Goal: Task Accomplishment & Management: Use online tool/utility

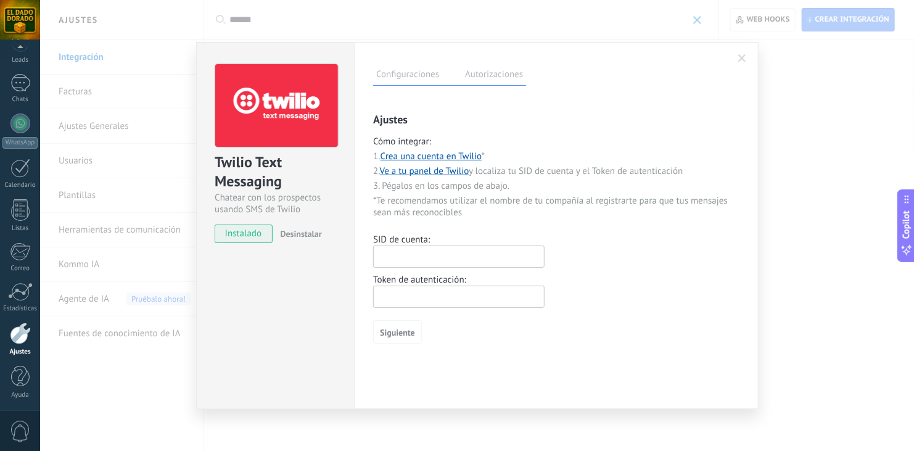
click at [738, 56] on span at bounding box center [742, 58] width 8 height 9
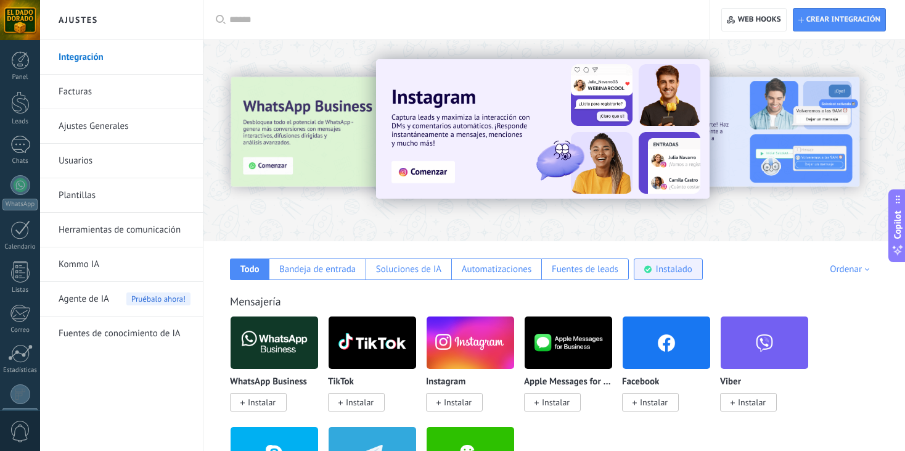
click at [661, 271] on div "Instalado" at bounding box center [674, 269] width 36 height 12
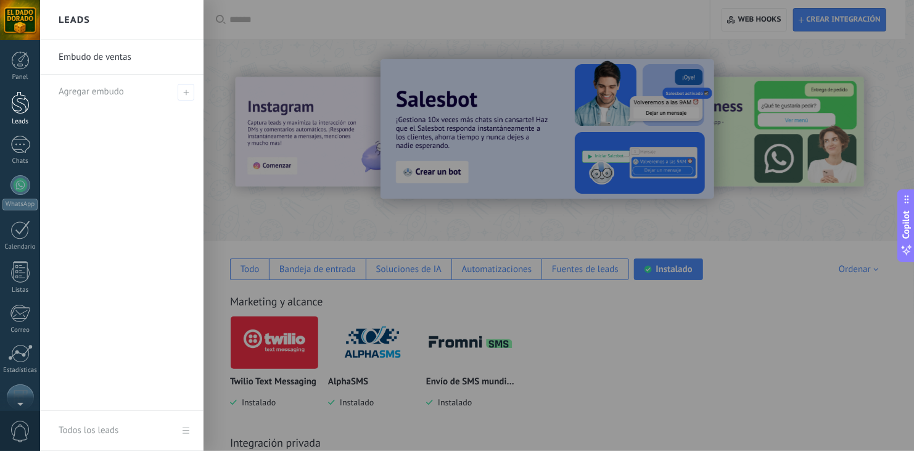
click at [19, 101] on div at bounding box center [20, 102] width 19 height 23
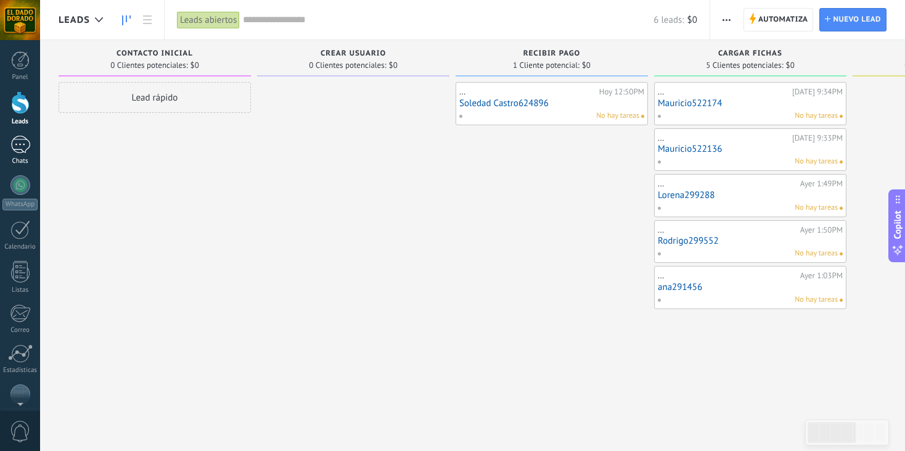
click at [25, 145] on div at bounding box center [20, 145] width 20 height 18
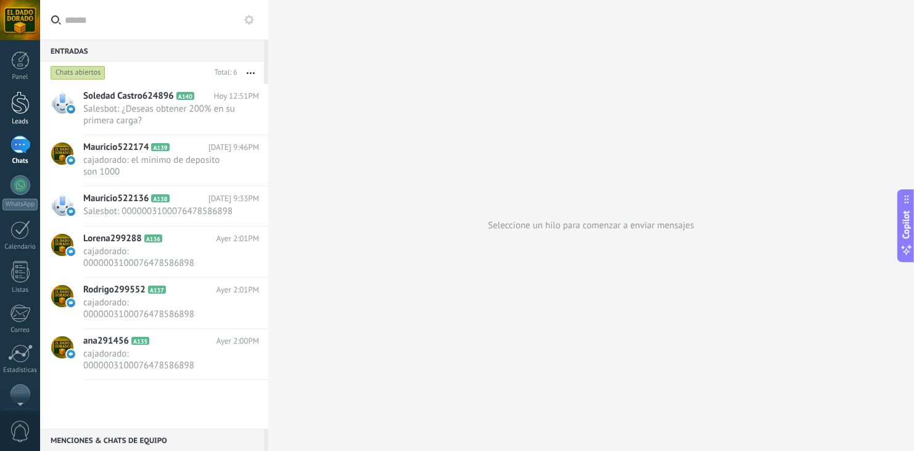
click at [18, 108] on div at bounding box center [20, 102] width 19 height 23
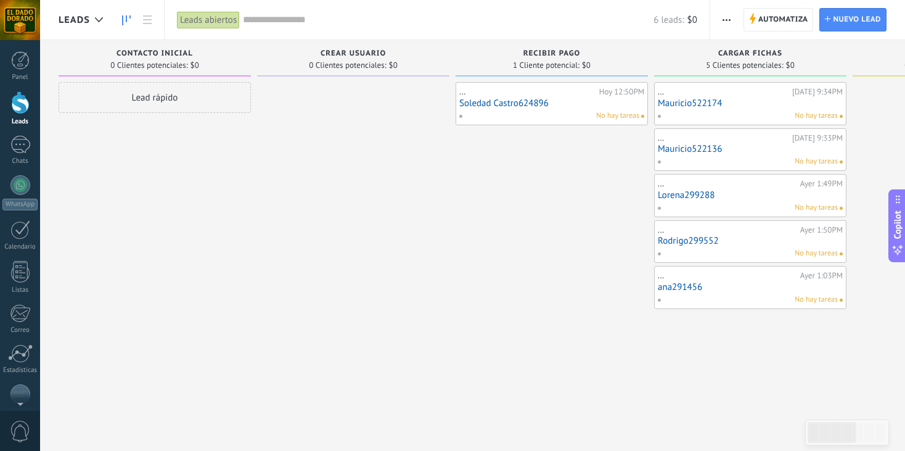
click at [515, 102] on link "Soledad Castro624896" at bounding box center [551, 103] width 185 height 10
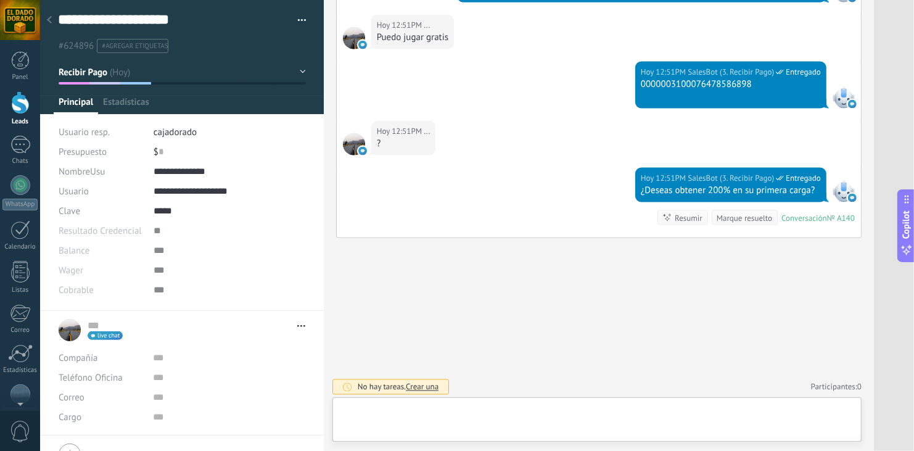
scroll to position [18, 0]
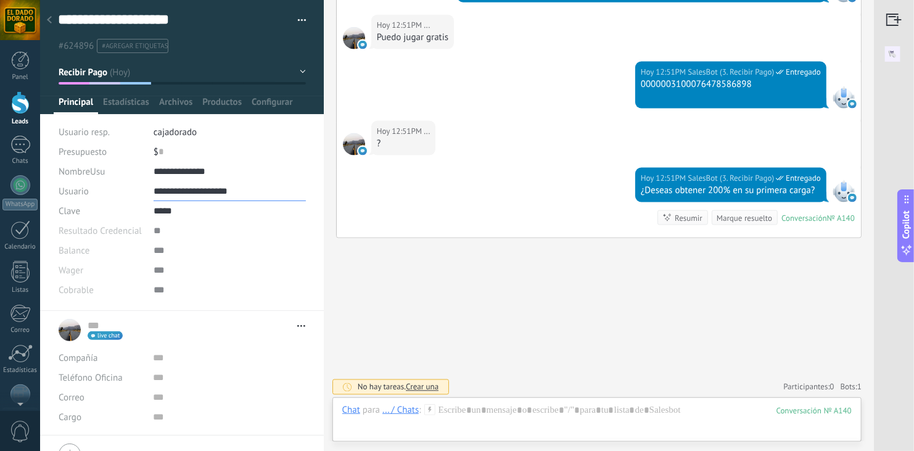
click at [199, 186] on input "**********" at bounding box center [230, 191] width 152 height 20
click at [239, 192] on input "**********" at bounding box center [230, 191] width 152 height 20
drag, startPoint x: 245, startPoint y: 192, endPoint x: 110, endPoint y: 187, distance: 134.5
click at [110, 187] on div "**********" at bounding box center [182, 191] width 247 height 20
click at [192, 202] on input "*****" at bounding box center [230, 211] width 152 height 20
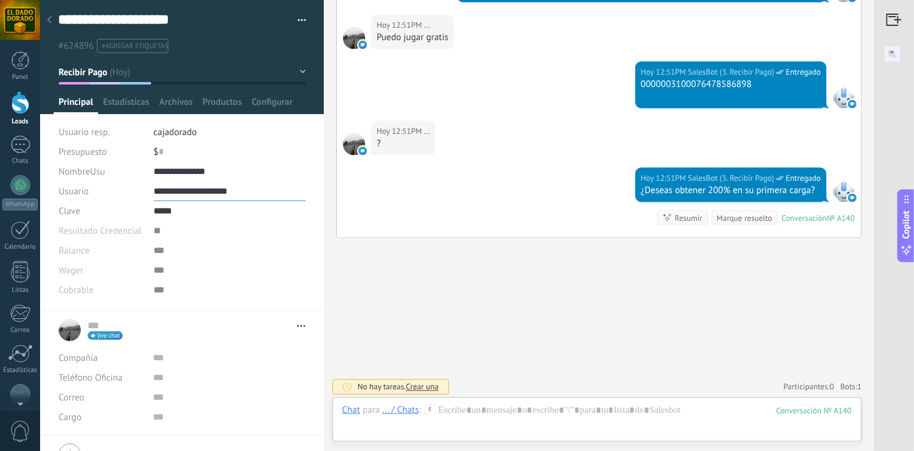
drag, startPoint x: 239, startPoint y: 185, endPoint x: 112, endPoint y: 194, distance: 127.4
click at [112, 194] on div "**********" at bounding box center [182, 191] width 247 height 20
click at [184, 215] on input "*****" at bounding box center [230, 211] width 152 height 20
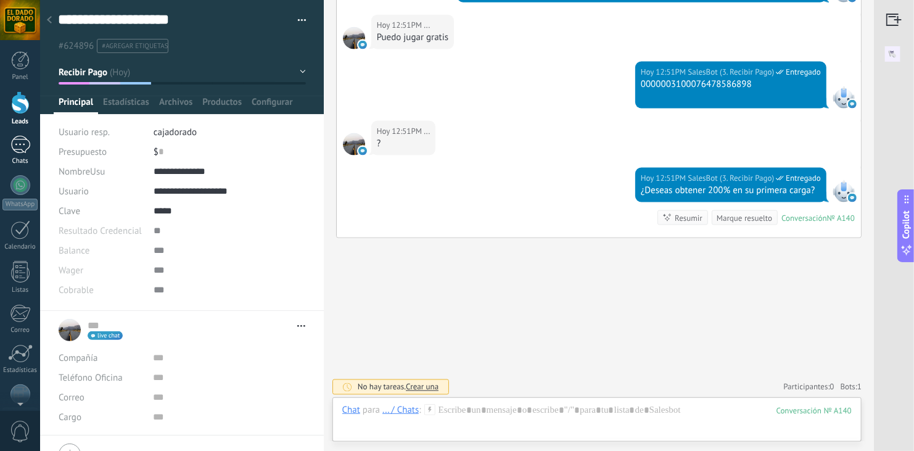
click at [20, 148] on div at bounding box center [20, 145] width 20 height 18
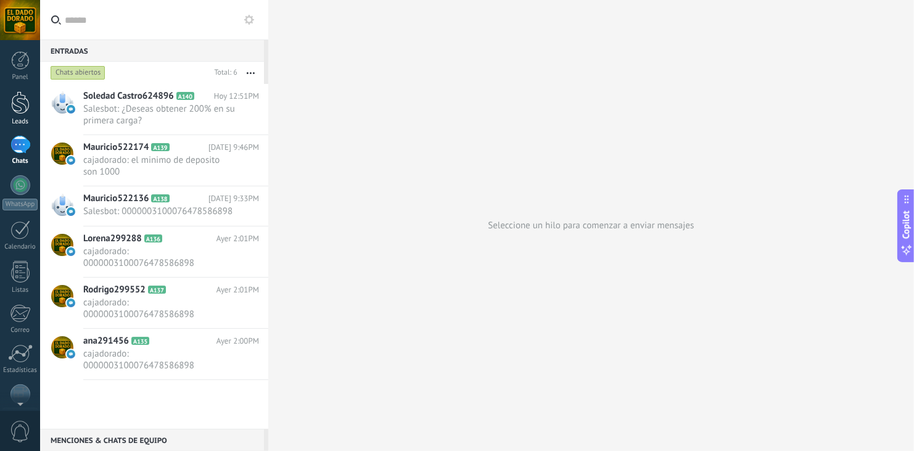
click at [19, 120] on div "Leads" at bounding box center [20, 122] width 36 height 8
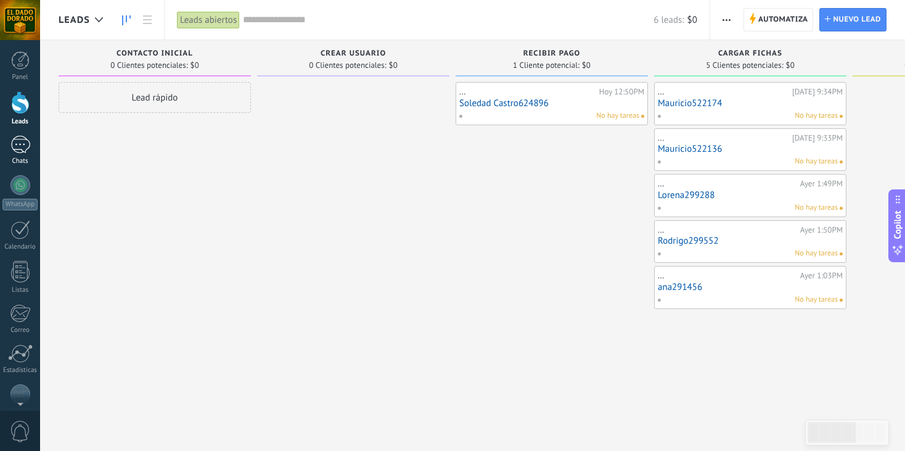
click at [24, 159] on div "Chats" at bounding box center [20, 161] width 36 height 8
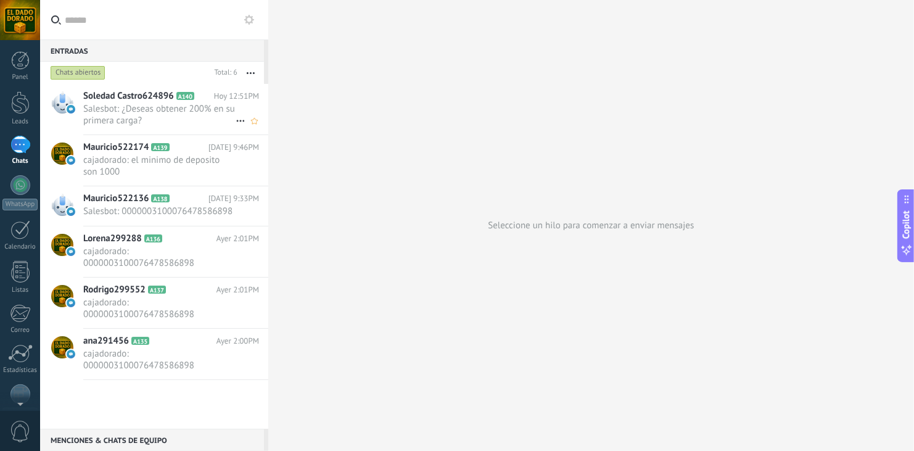
click at [145, 113] on span "Salesbot: ¿Deseas obtener 200% en su primera carga?" at bounding box center [159, 114] width 152 height 23
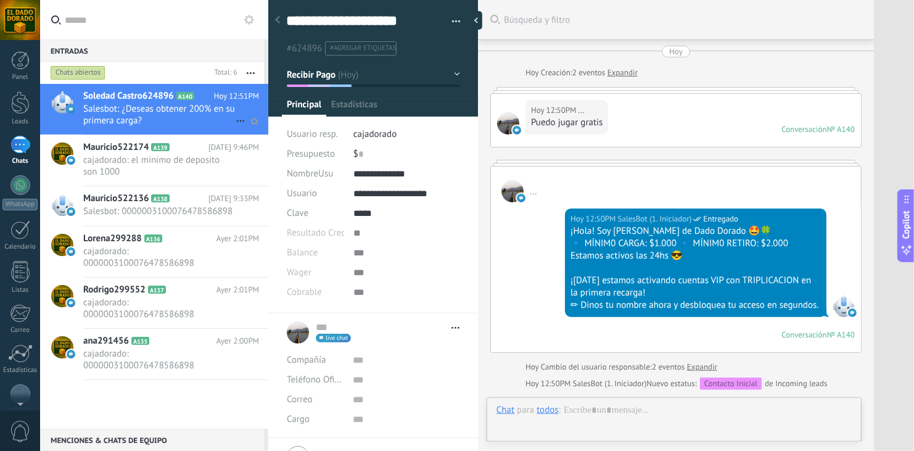
type textarea "**********"
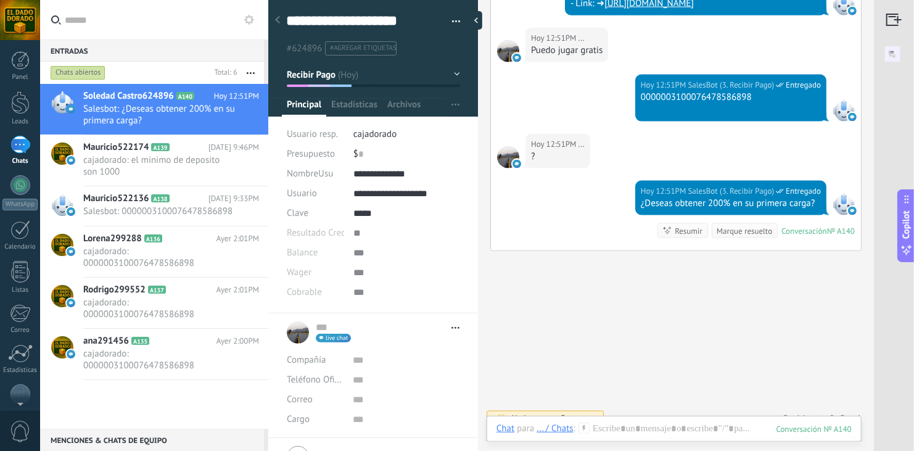
click at [249, 20] on icon at bounding box center [249, 20] width 10 height 10
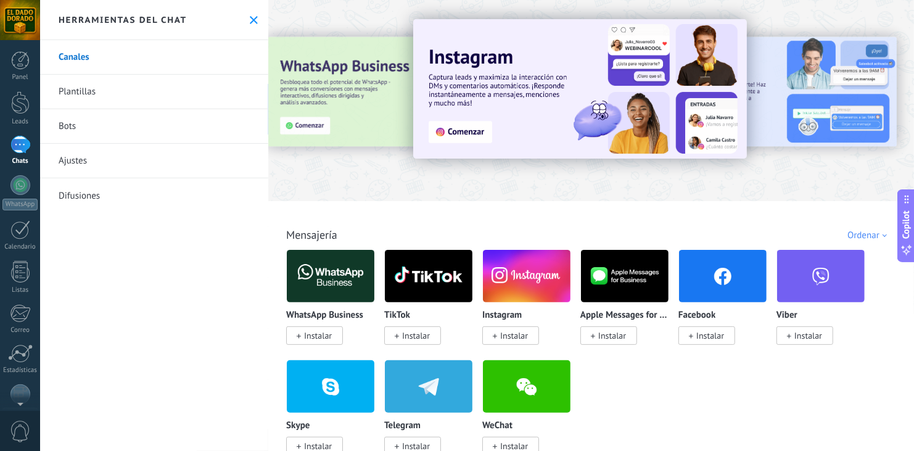
click at [65, 127] on link "Bots" at bounding box center [154, 126] width 228 height 35
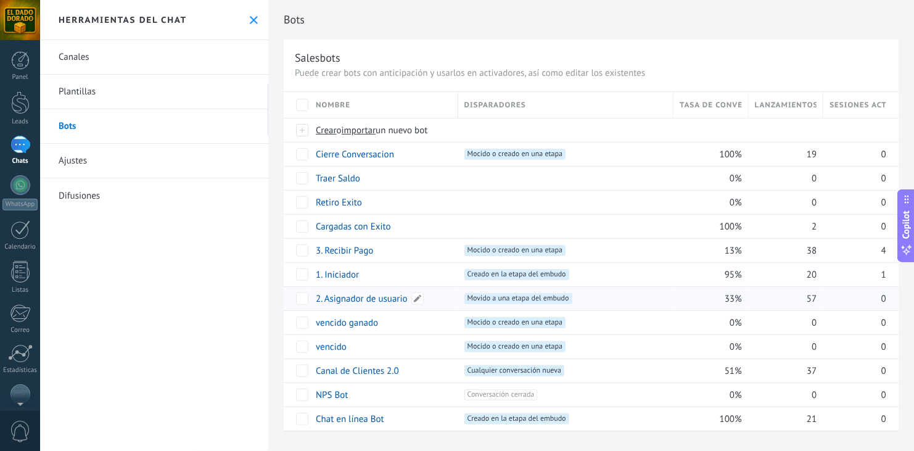
click at [340, 294] on link "2. Asignador de usuario" at bounding box center [362, 299] width 92 height 12
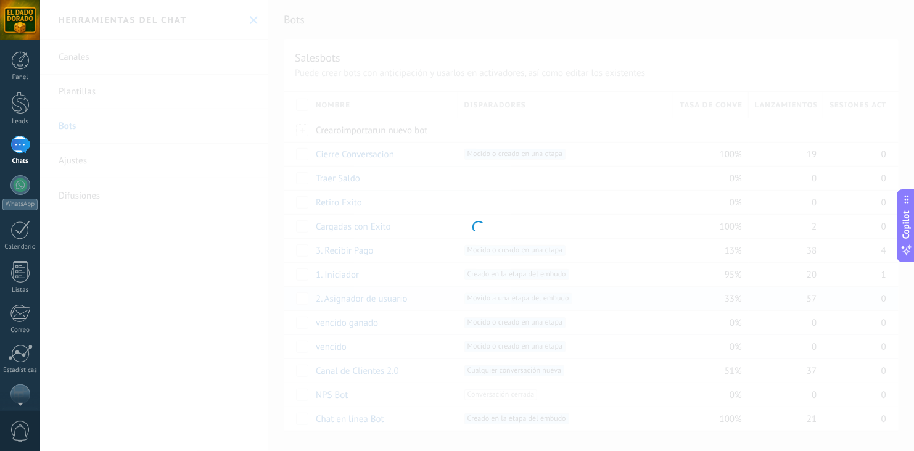
type input "**********"
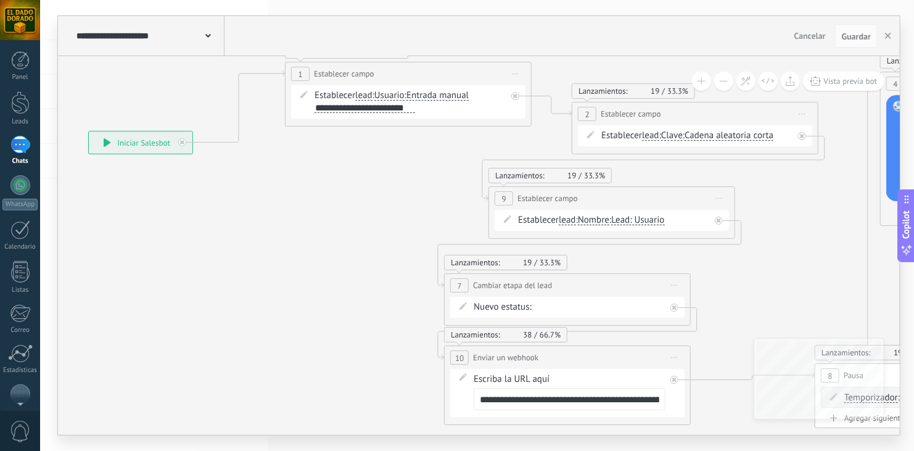
drag, startPoint x: 524, startPoint y: 218, endPoint x: 292, endPoint y: 200, distance: 232.6
click at [292, 200] on icon at bounding box center [775, 234] width 1991 height 1003
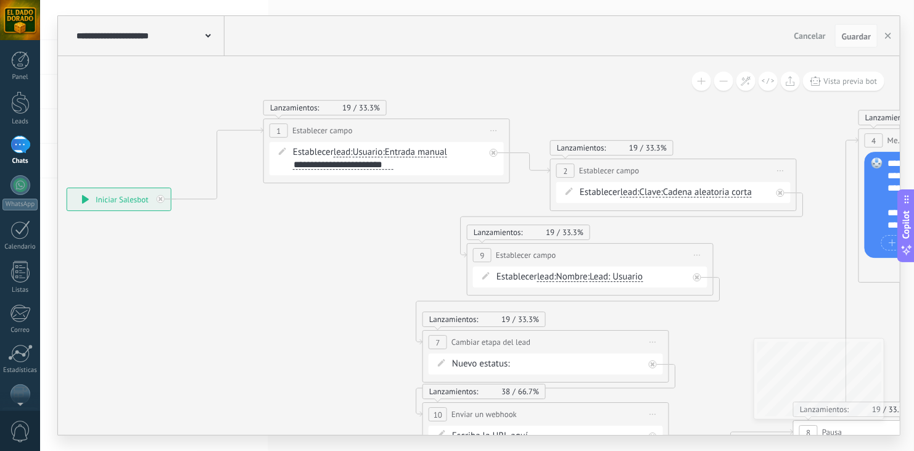
drag, startPoint x: 327, startPoint y: 186, endPoint x: 305, endPoint y: 242, distance: 60.7
click at [305, 242] on icon at bounding box center [753, 291] width 1991 height 1003
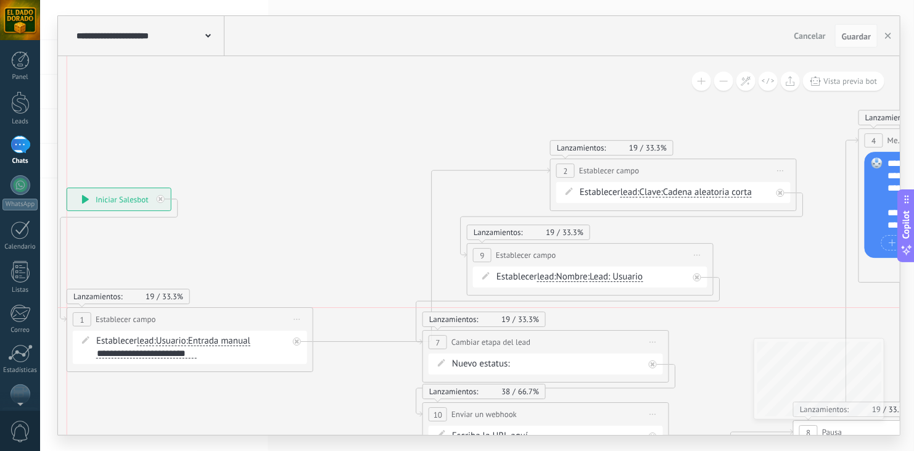
drag, startPoint x: 436, startPoint y: 135, endPoint x: 243, endPoint y: 328, distance: 273.0
click at [243, 328] on div "**********" at bounding box center [189, 319] width 245 height 23
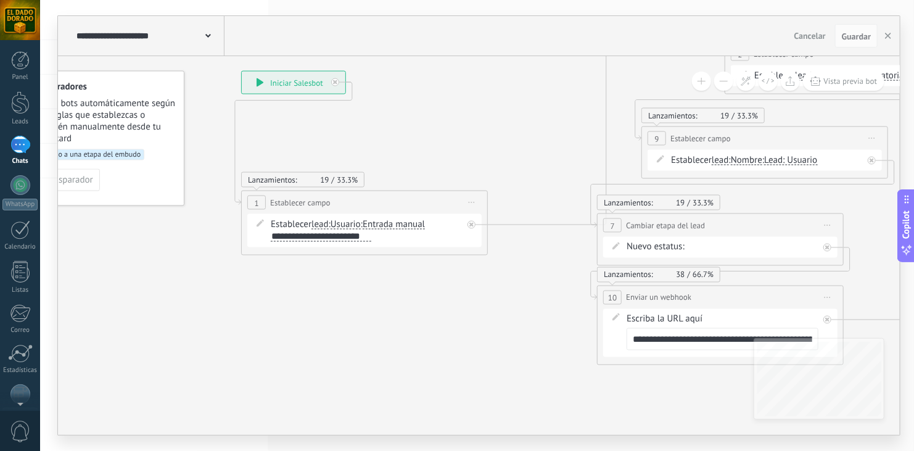
drag, startPoint x: 277, startPoint y: 234, endPoint x: 459, endPoint y: 113, distance: 218.6
click at [459, 113] on icon at bounding box center [928, 174] width 1991 height 1003
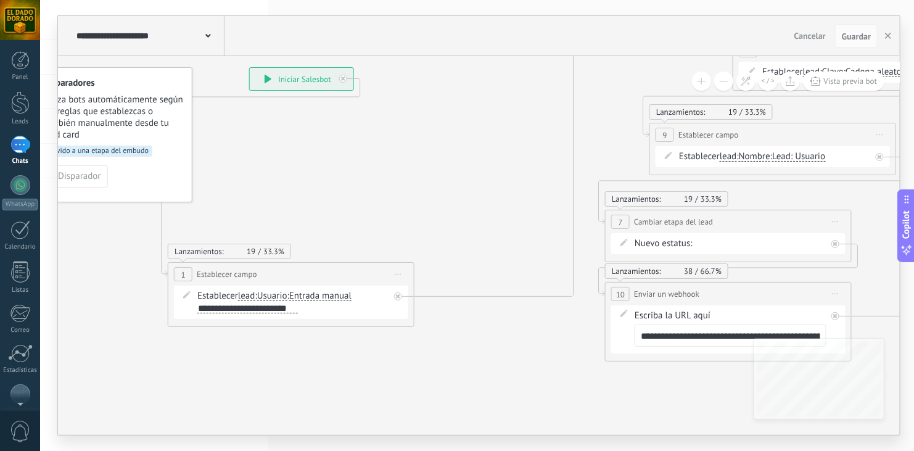
drag, startPoint x: 435, startPoint y: 197, endPoint x: 352, endPoint y: 271, distance: 111.3
click at [352, 271] on div "**********" at bounding box center [290, 274] width 245 height 23
click at [396, 298] on div at bounding box center [396, 296] width 8 height 8
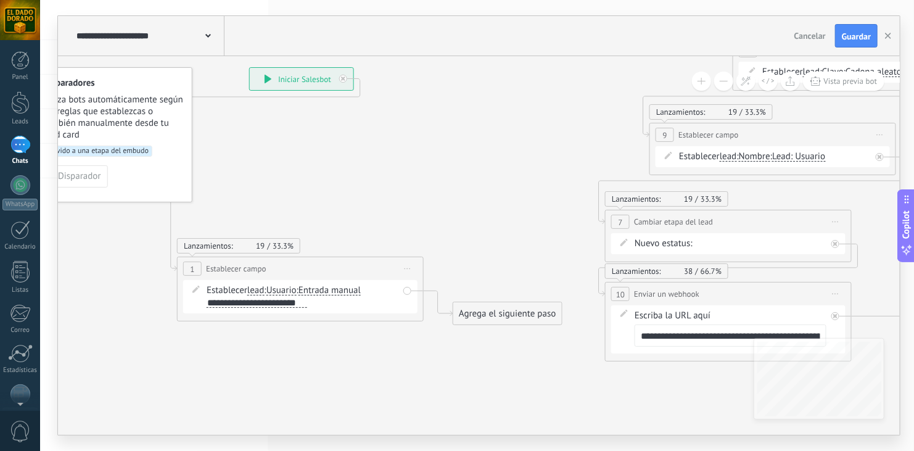
drag, startPoint x: 337, startPoint y: 272, endPoint x: 347, endPoint y: 267, distance: 11.0
click at [347, 267] on div "**********" at bounding box center [300, 268] width 245 height 23
click at [345, 81] on div at bounding box center [343, 79] width 8 height 8
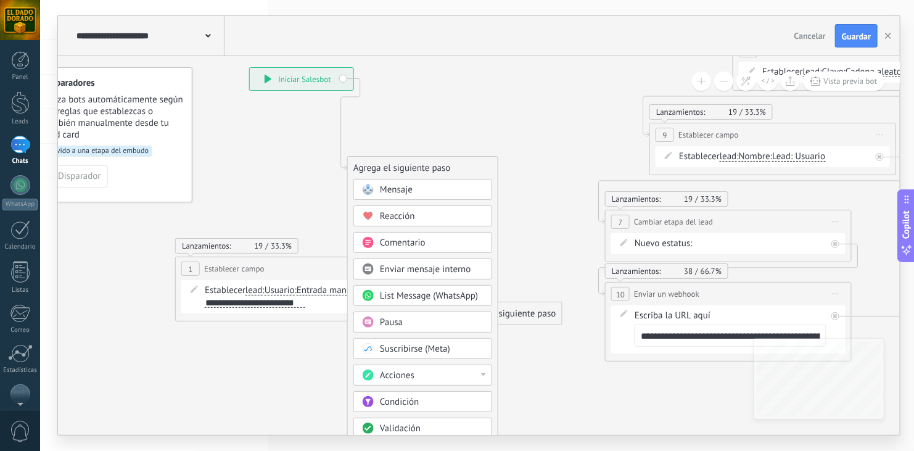
drag, startPoint x: 494, startPoint y: 340, endPoint x: 382, endPoint y: 163, distance: 209.6
click at [382, 163] on div "Agrega el siguiente paso" at bounding box center [423, 168] width 150 height 20
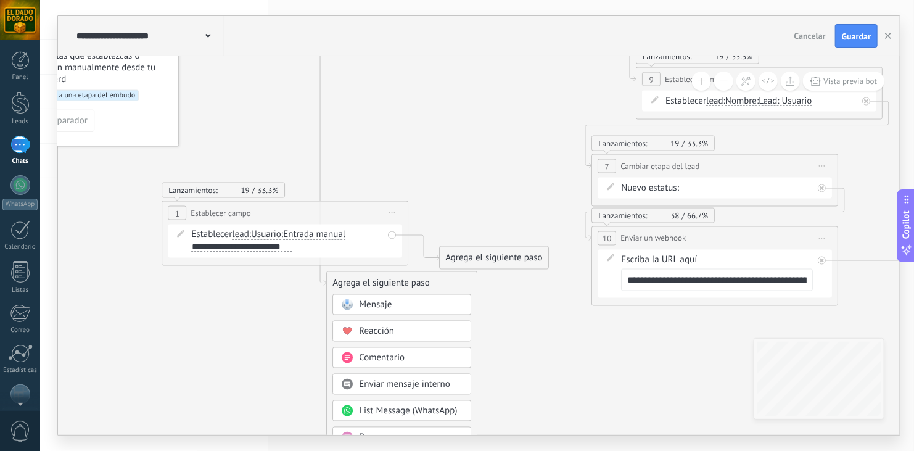
drag, startPoint x: 486, startPoint y: 270, endPoint x: 473, endPoint y: 215, distance: 57.0
click at [473, 215] on icon at bounding box center [885, 225] width 2065 height 1222
drag, startPoint x: 497, startPoint y: 255, endPoint x: 701, endPoint y: 107, distance: 252.0
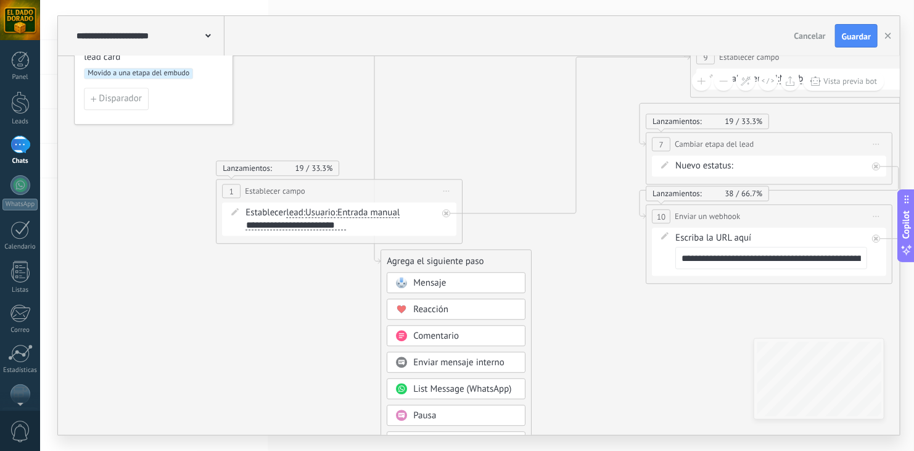
drag, startPoint x: 478, startPoint y: 191, endPoint x: 532, endPoint y: 170, distance: 58.4
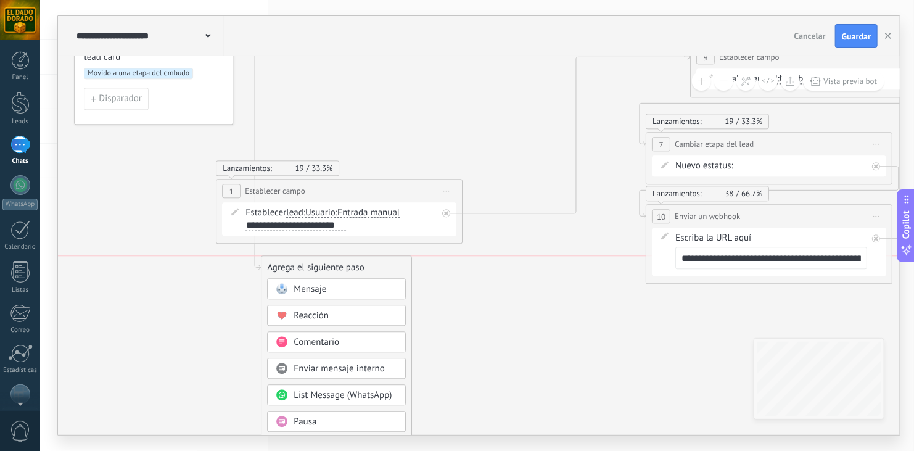
drag, startPoint x: 482, startPoint y: 261, endPoint x: 362, endPoint y: 264, distance: 119.7
click at [362, 264] on div "Agrega el siguiente paso" at bounding box center [336, 268] width 150 height 20
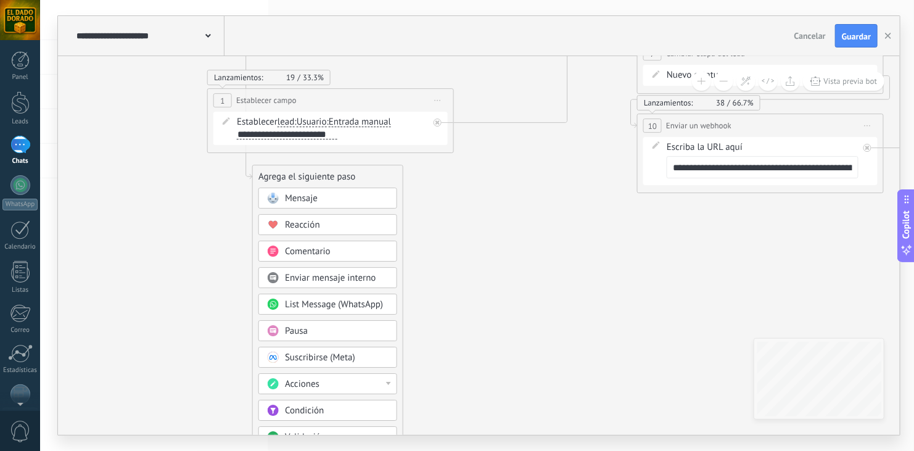
drag, startPoint x: 485, startPoint y: 353, endPoint x: 478, endPoint y: 252, distance: 101.4
click at [478, 252] on icon at bounding box center [931, 202] width 2065 height 1402
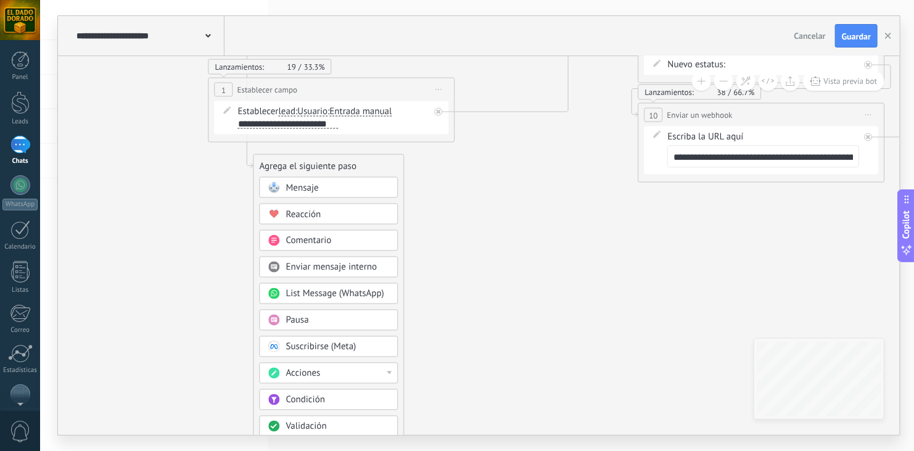
click at [348, 402] on div "Condición" at bounding box center [338, 400] width 104 height 12
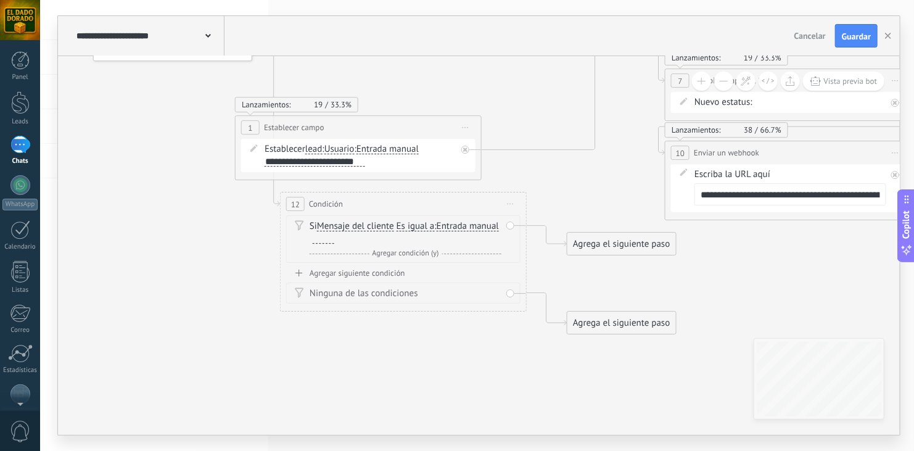
drag, startPoint x: 488, startPoint y: 321, endPoint x: 412, endPoint y: 359, distance: 84.9
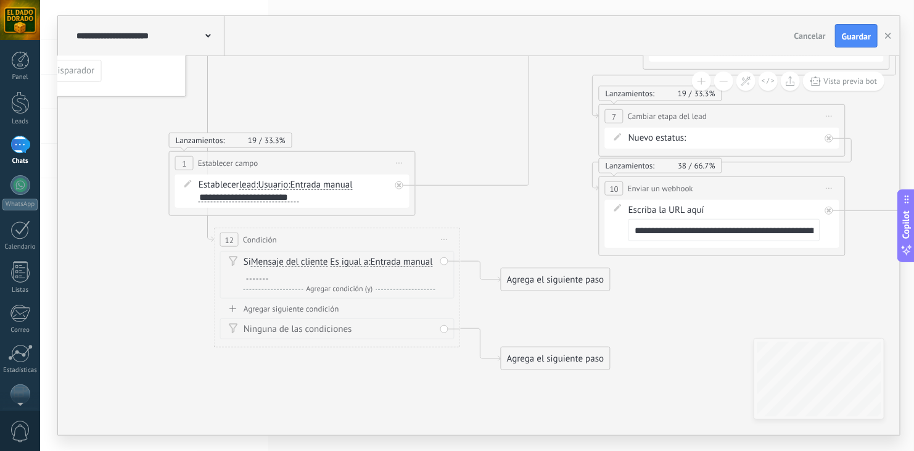
drag, startPoint x: 412, startPoint y: 359, endPoint x: 346, endPoint y: 395, distance: 75.1
click at [346, 395] on icon at bounding box center [893, 121] width 2065 height 1114
click at [807, 41] on span "Cancelar" at bounding box center [809, 35] width 31 height 11
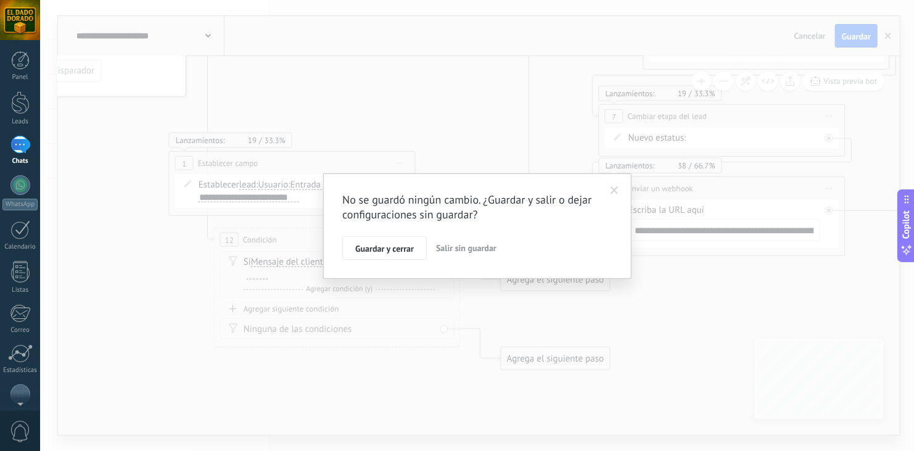
click at [466, 250] on span "Salir sin guardar" at bounding box center [466, 247] width 60 height 11
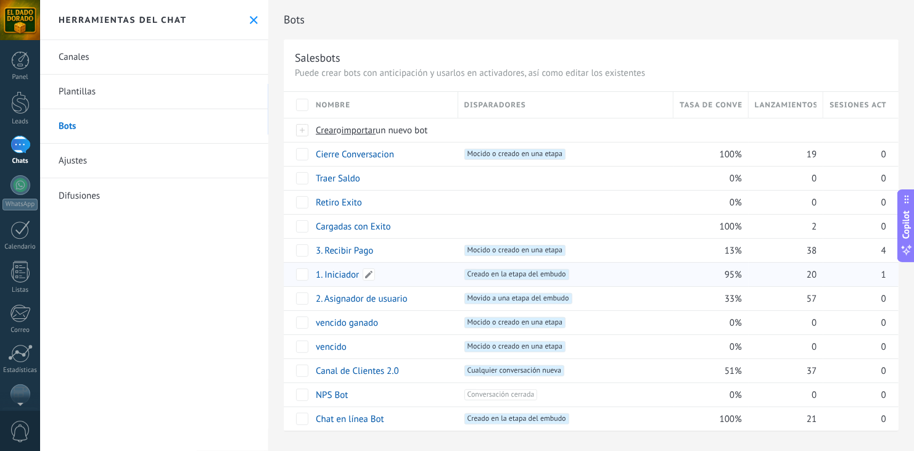
click at [339, 271] on link "1. Iniciador" at bounding box center [337, 275] width 43 height 12
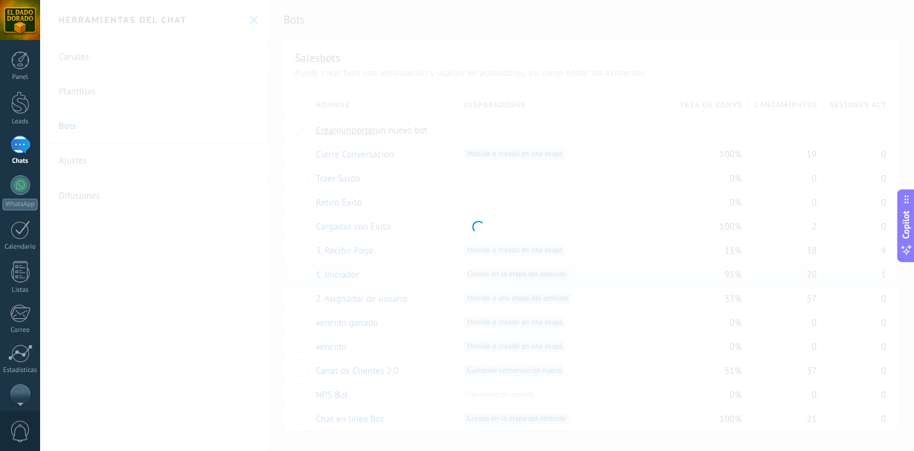
type input "**********"
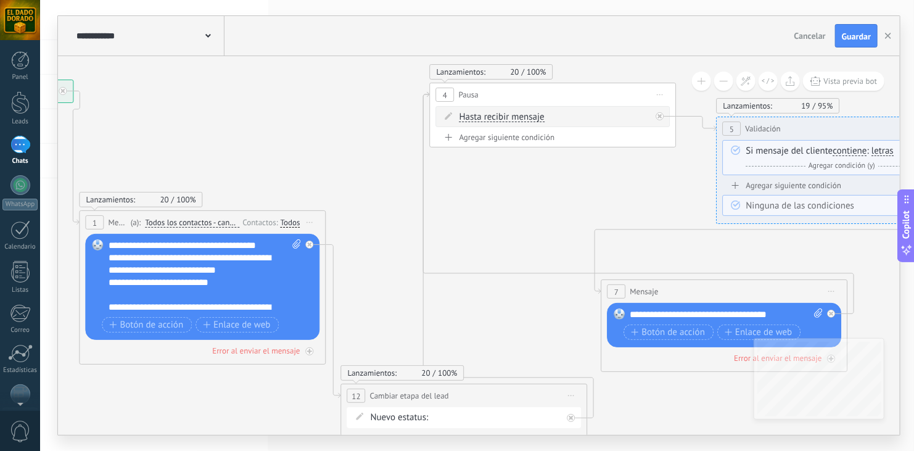
drag, startPoint x: 591, startPoint y: 217, endPoint x: 237, endPoint y: 150, distance: 360.9
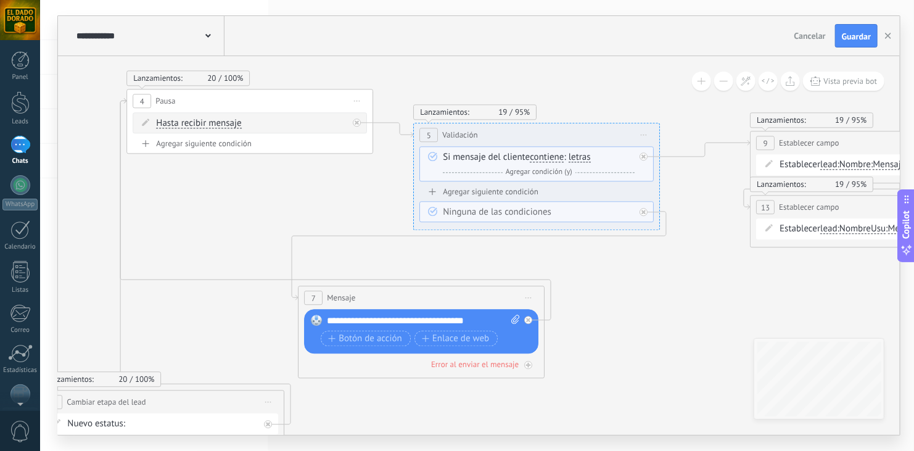
drag, startPoint x: 572, startPoint y: 200, endPoint x: 268, endPoint y: 200, distance: 304.0
click at [268, 200] on icon at bounding box center [673, 264] width 2633 height 972
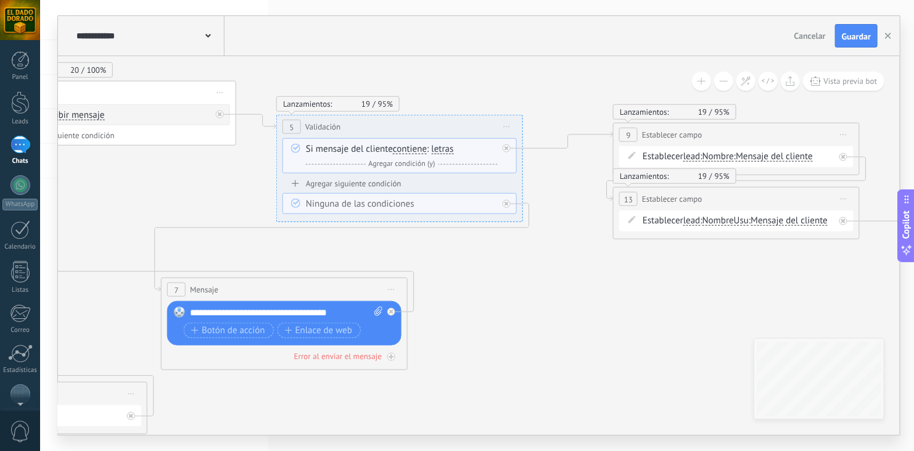
drag, startPoint x: 321, startPoint y: 207, endPoint x: 189, endPoint y: 202, distance: 132.1
click at [189, 202] on icon at bounding box center [537, 255] width 2633 height 972
click at [414, 150] on span "contiene" at bounding box center [410, 149] width 34 height 10
click at [414, 150] on button "contiene" at bounding box center [464, 149] width 154 height 22
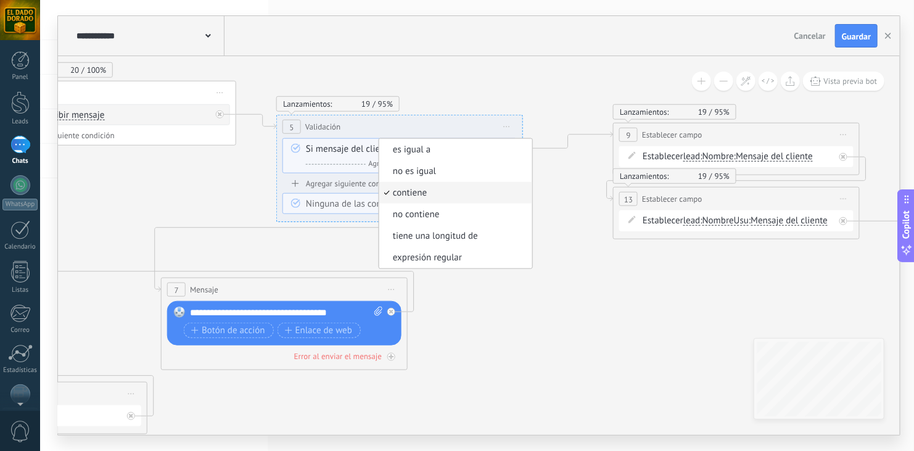
click at [426, 126] on div "**********" at bounding box center [399, 126] width 245 height 23
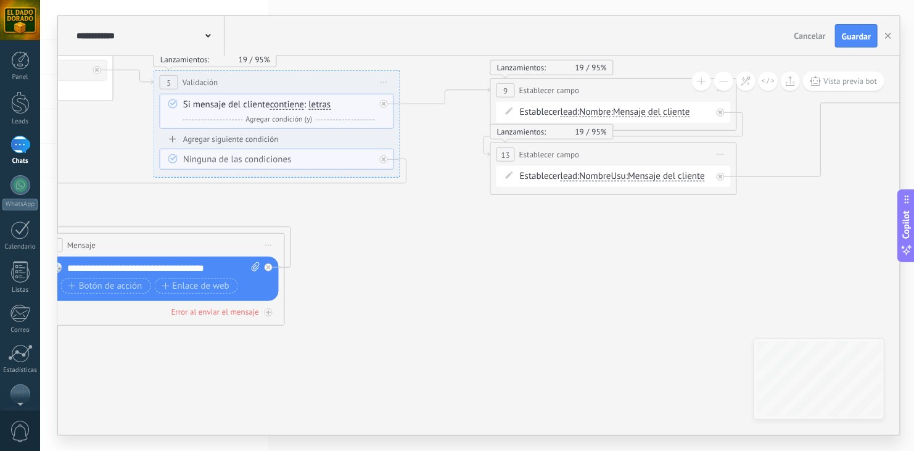
drag, startPoint x: 601, startPoint y: 289, endPoint x: 478, endPoint y: 244, distance: 131.1
click at [478, 244] on icon at bounding box center [414, 211] width 2633 height 972
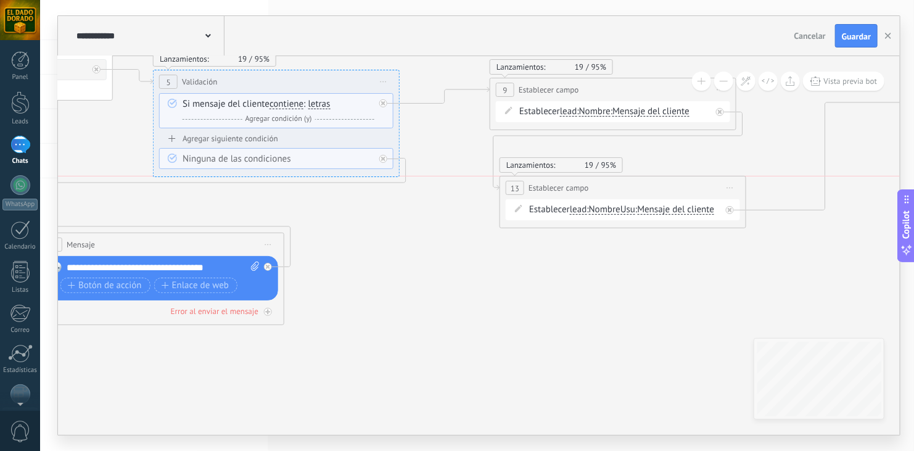
drag, startPoint x: 633, startPoint y: 156, endPoint x: 644, endPoint y: 187, distance: 32.6
click at [644, 187] on div "**********" at bounding box center [622, 187] width 245 height 23
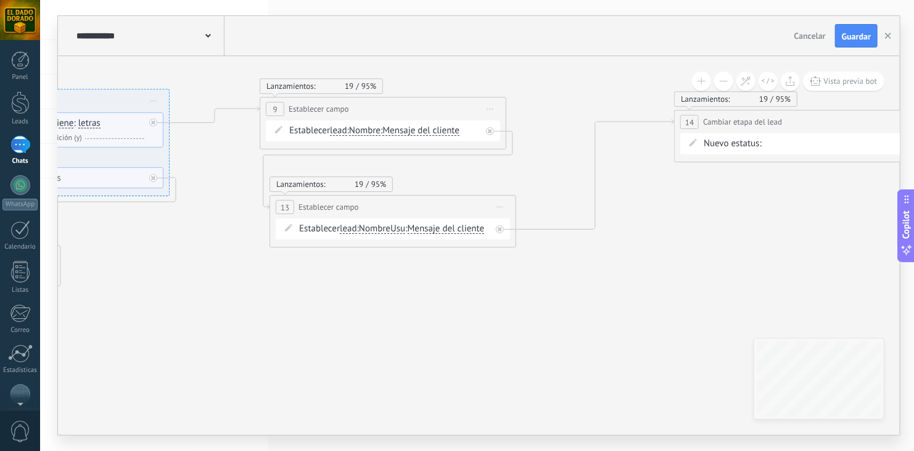
drag, startPoint x: 812, startPoint y: 147, endPoint x: 580, endPoint y: 166, distance: 232.7
click at [580, 166] on icon at bounding box center [183, 229] width 2633 height 972
click at [889, 41] on button "button" at bounding box center [888, 35] width 19 height 23
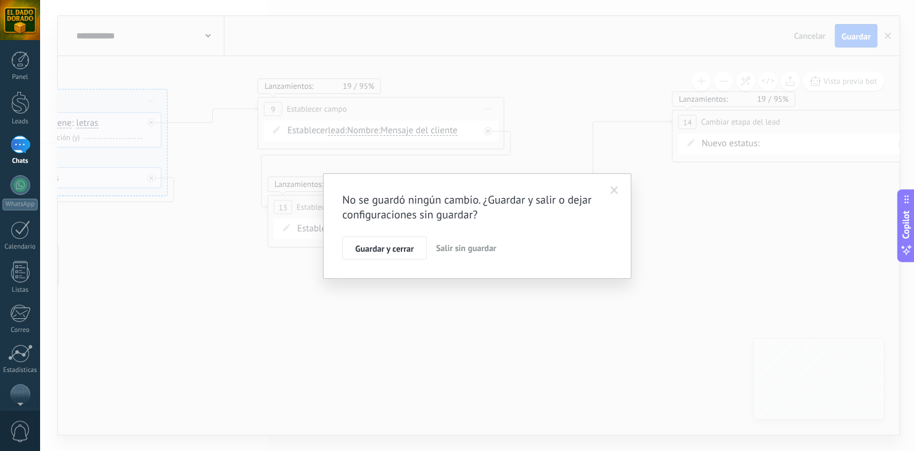
click at [492, 252] on span "Salir sin guardar" at bounding box center [466, 247] width 60 height 11
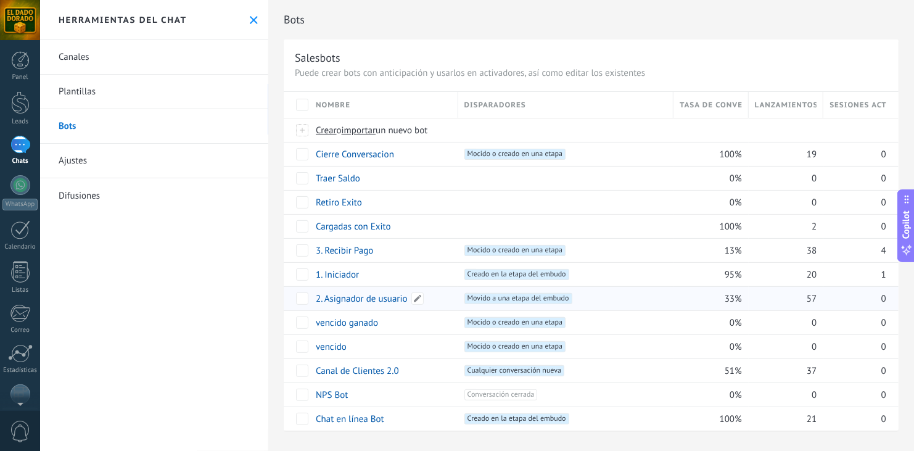
click at [350, 302] on link "2. Asignador de usuario" at bounding box center [362, 299] width 92 height 12
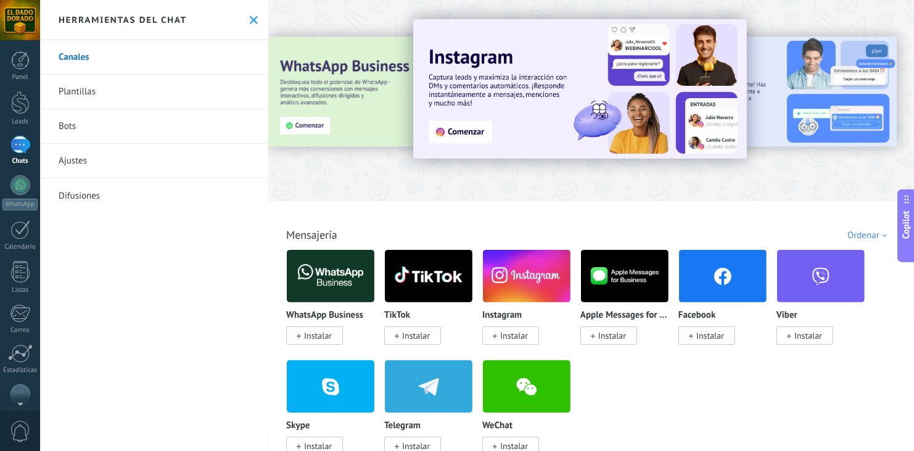
click at [62, 135] on link "Bots" at bounding box center [154, 126] width 228 height 35
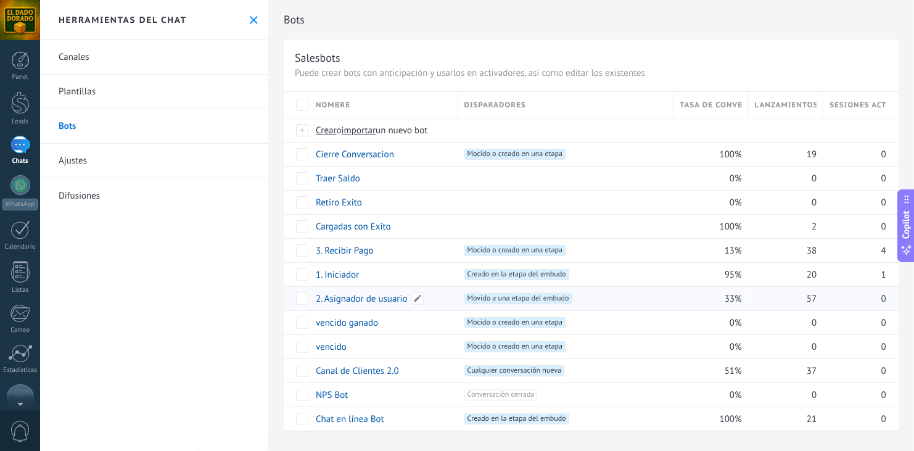
click at [362, 295] on link "2. Asignador de usuario" at bounding box center [362, 299] width 92 height 12
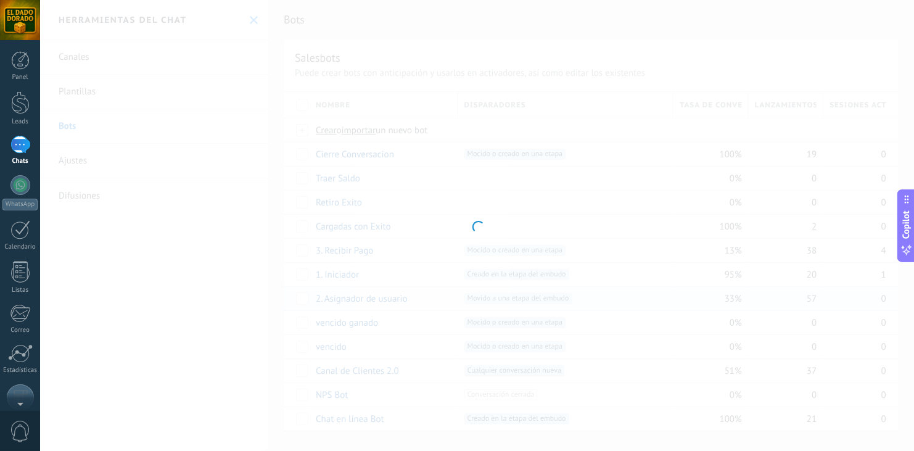
type input "**********"
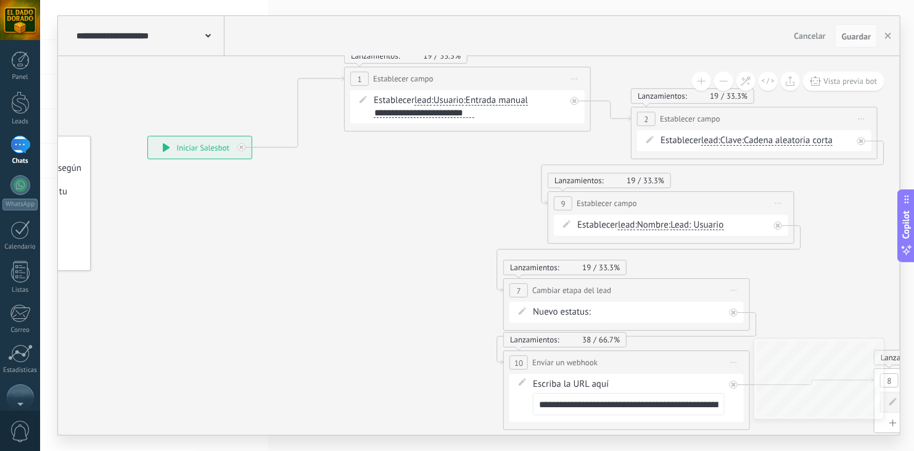
drag, startPoint x: 580, startPoint y: 223, endPoint x: 407, endPoint y: 210, distance: 173.2
click at [407, 210] on icon at bounding box center [834, 239] width 1991 height 1003
click at [244, 149] on div at bounding box center [241, 147] width 8 height 8
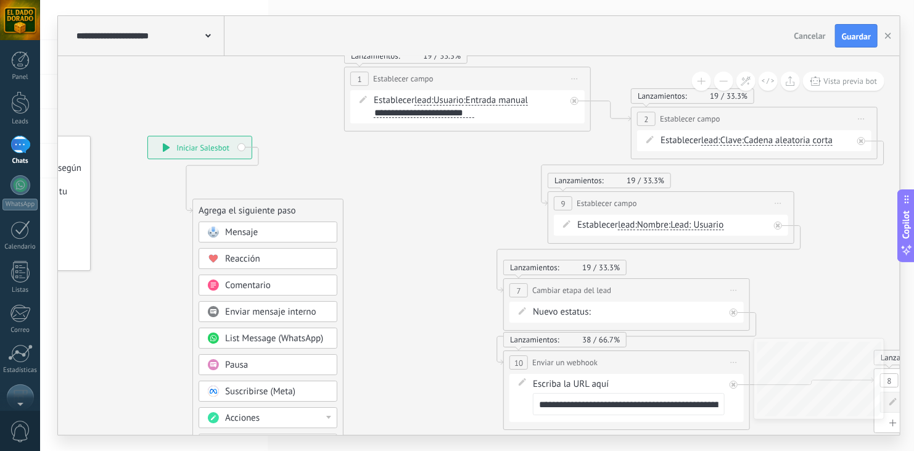
drag, startPoint x: 352, startPoint y: 184, endPoint x: 252, endPoint y: 207, distance: 102.5
click at [252, 207] on div "Agrega el siguiente paso" at bounding box center [268, 210] width 150 height 20
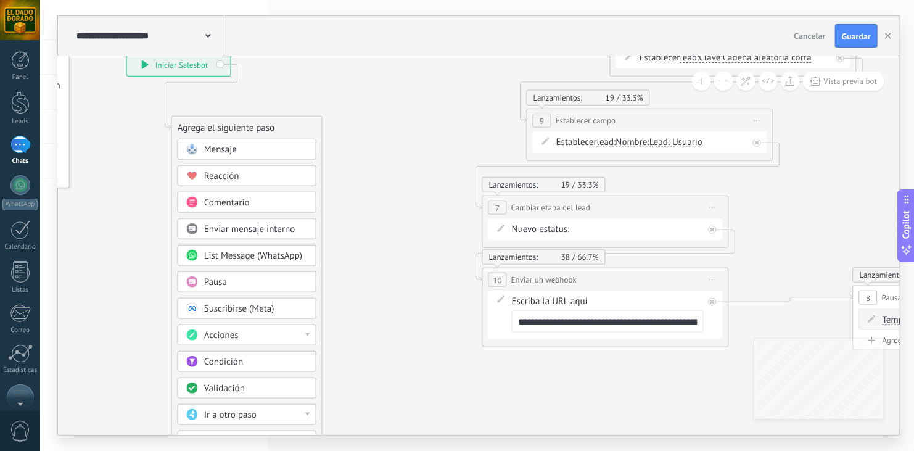
drag, startPoint x: 393, startPoint y: 318, endPoint x: 374, endPoint y: 220, distance: 99.2
click at [374, 220] on icon at bounding box center [813, 254] width 1991 height 1199
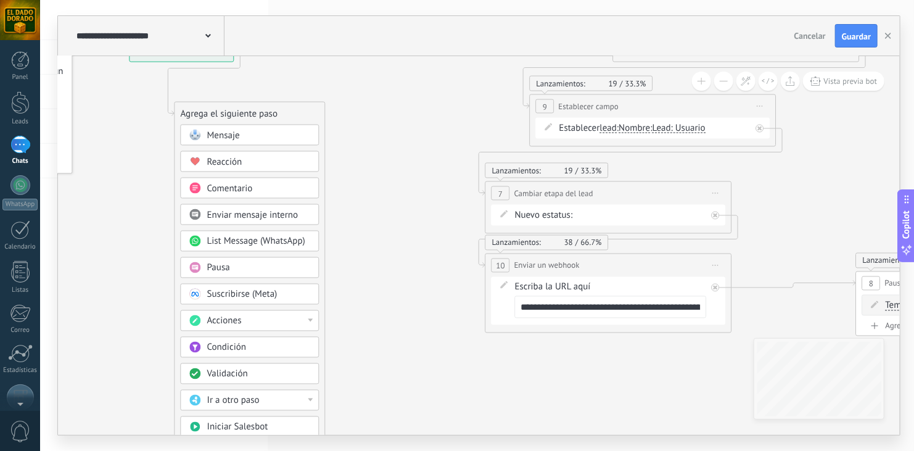
click at [262, 347] on div "Condición" at bounding box center [259, 348] width 104 height 12
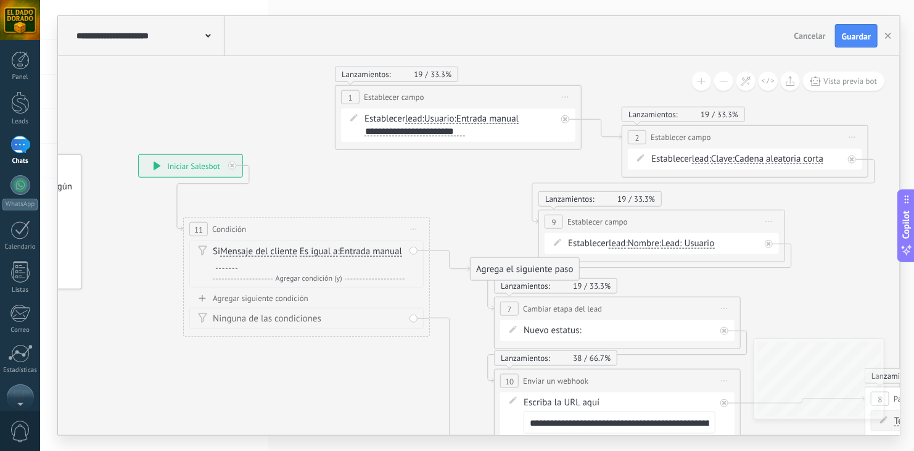
drag, startPoint x: 384, startPoint y: 237, endPoint x: 211, endPoint y: 353, distance: 207.6
click at [211, 353] on icon at bounding box center [825, 270] width 1991 height 1029
click at [894, 37] on button "button" at bounding box center [888, 35] width 19 height 23
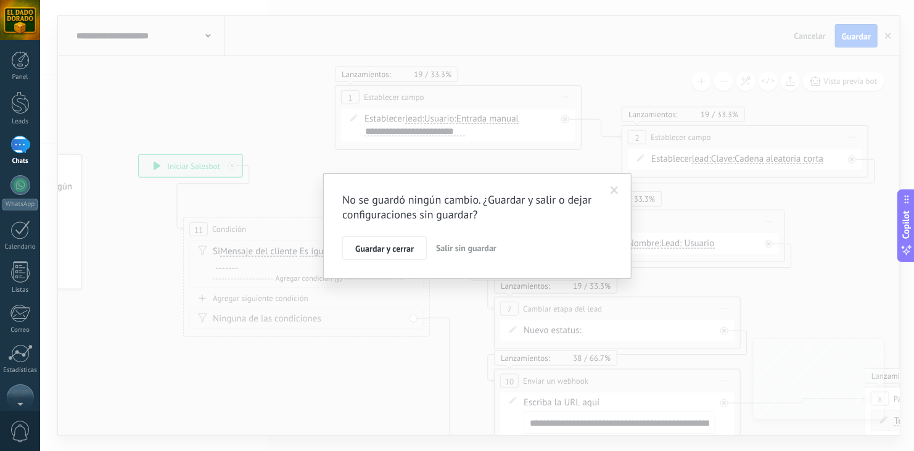
click at [483, 245] on span "Salir sin guardar" at bounding box center [466, 247] width 60 height 11
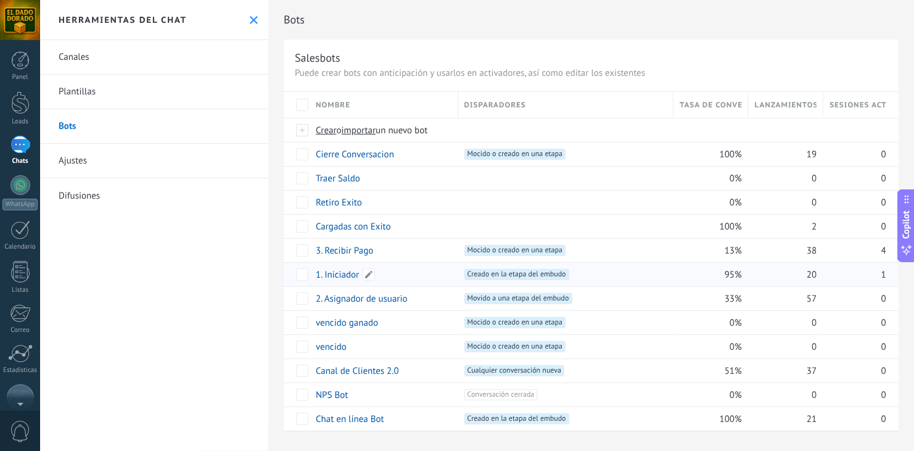
click at [342, 272] on link "1. Iniciador" at bounding box center [337, 275] width 43 height 12
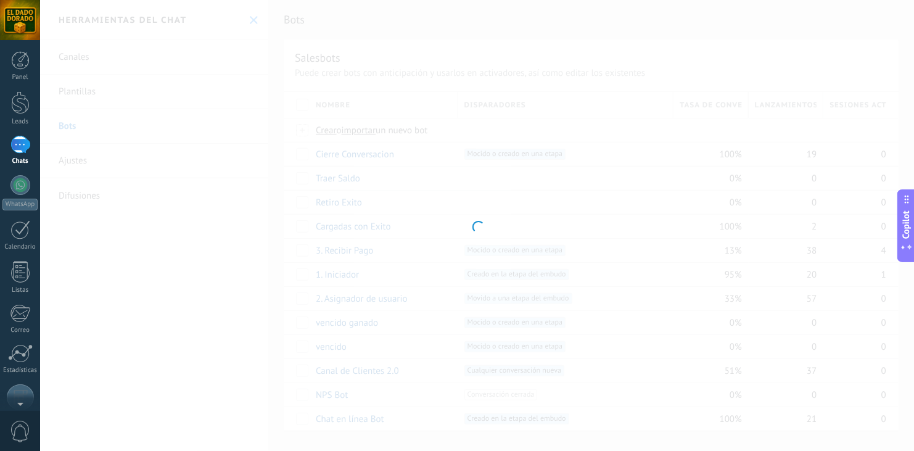
type input "**********"
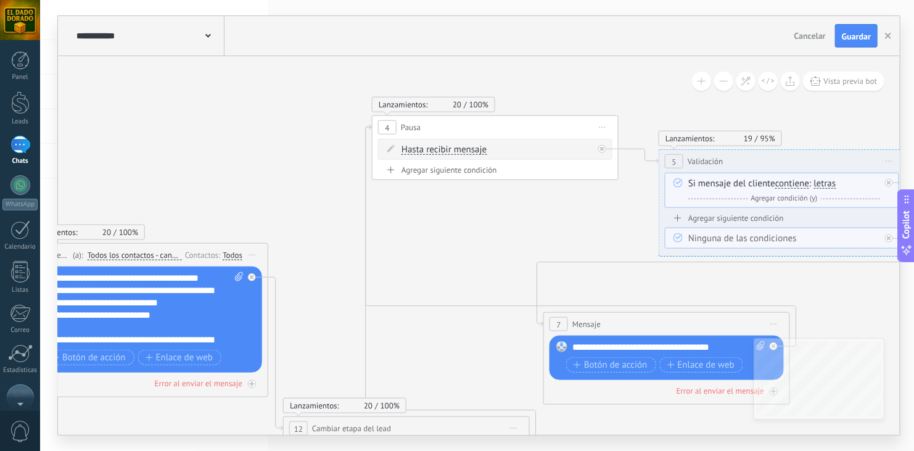
drag, startPoint x: 692, startPoint y: 163, endPoint x: 283, endPoint y: 126, distance: 410.5
click at [283, 126] on icon at bounding box center [919, 290] width 2633 height 972
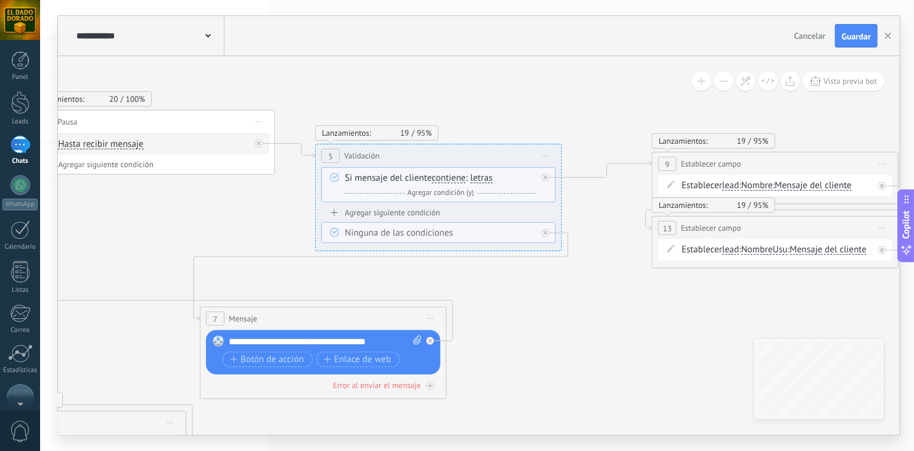
drag, startPoint x: 649, startPoint y: 104, endPoint x: 305, endPoint y: 99, distance: 343.5
click at [305, 99] on icon at bounding box center [575, 284] width 2633 height 972
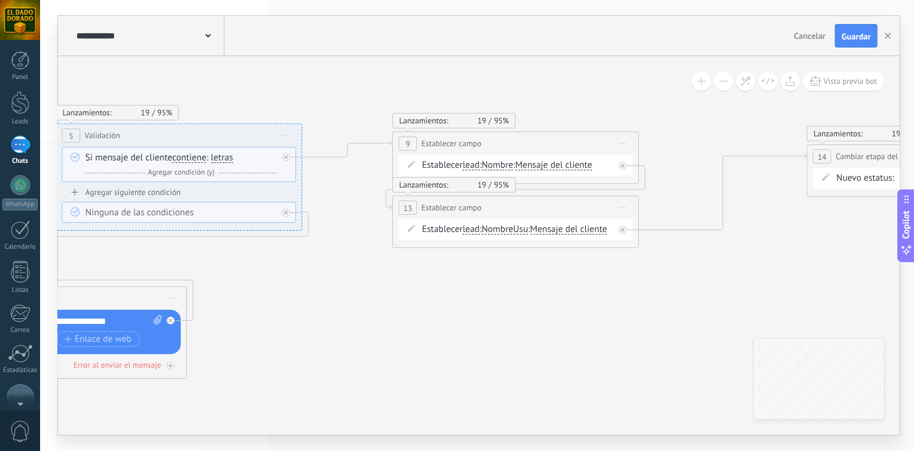
drag, startPoint x: 643, startPoint y: 110, endPoint x: 380, endPoint y: 90, distance: 263.5
click at [380, 90] on icon at bounding box center [316, 264] width 2633 height 972
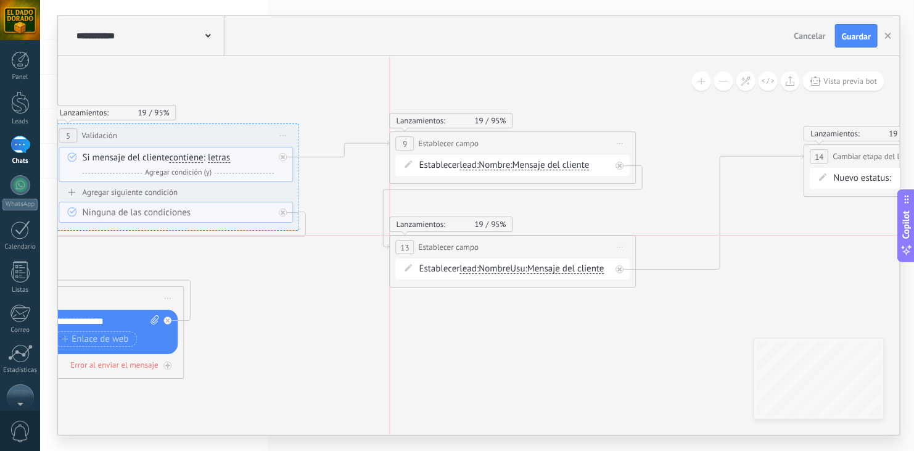
drag, startPoint x: 536, startPoint y: 202, endPoint x: 540, endPoint y: 239, distance: 37.8
click at [540, 239] on div "**********" at bounding box center [512, 247] width 245 height 23
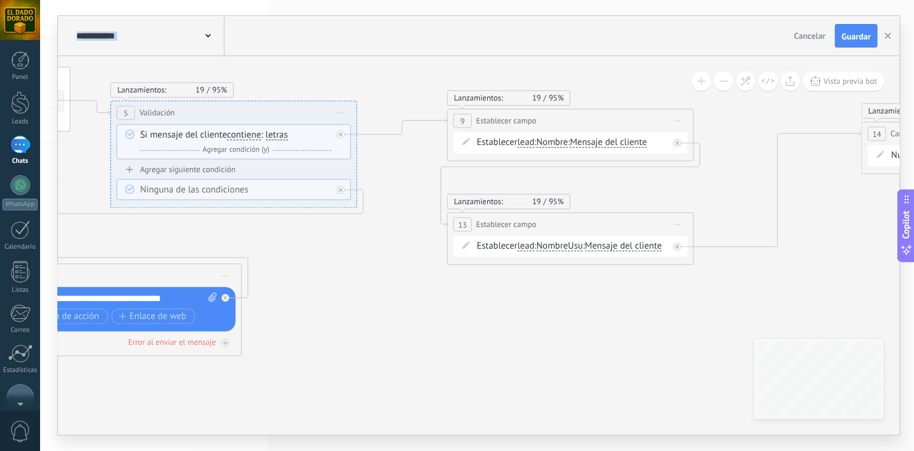
drag, startPoint x: 787, startPoint y: 327, endPoint x: 845, endPoint y: 305, distance: 62.3
click at [845, 305] on icon at bounding box center [371, 242] width 2633 height 972
click at [893, 43] on button "button" at bounding box center [888, 35] width 19 height 23
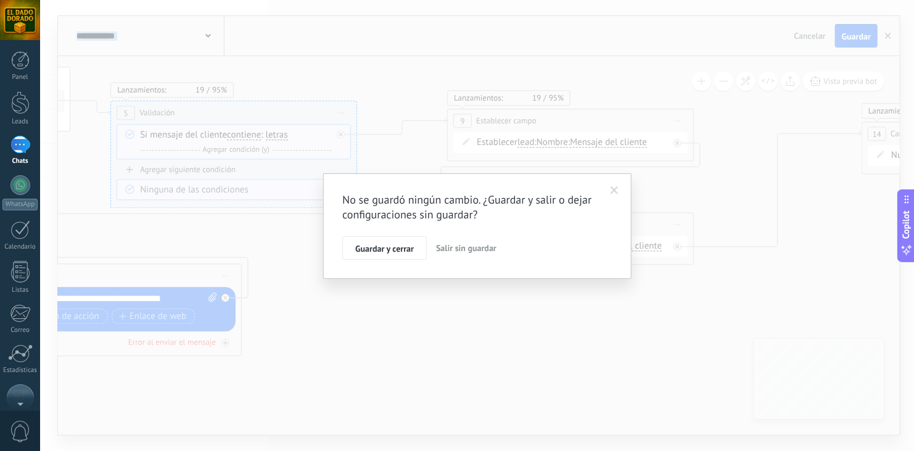
click at [467, 252] on span "Salir sin guardar" at bounding box center [466, 247] width 60 height 11
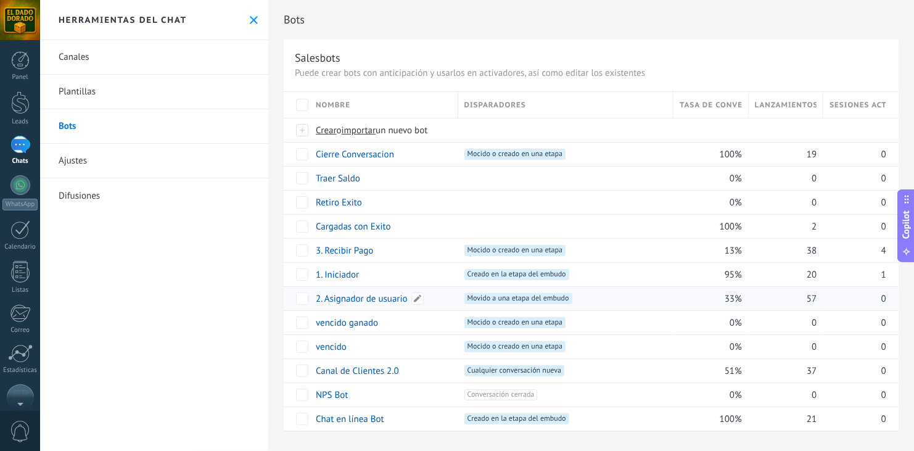
click at [352, 298] on link "2. Asignador de usuario" at bounding box center [362, 299] width 92 height 12
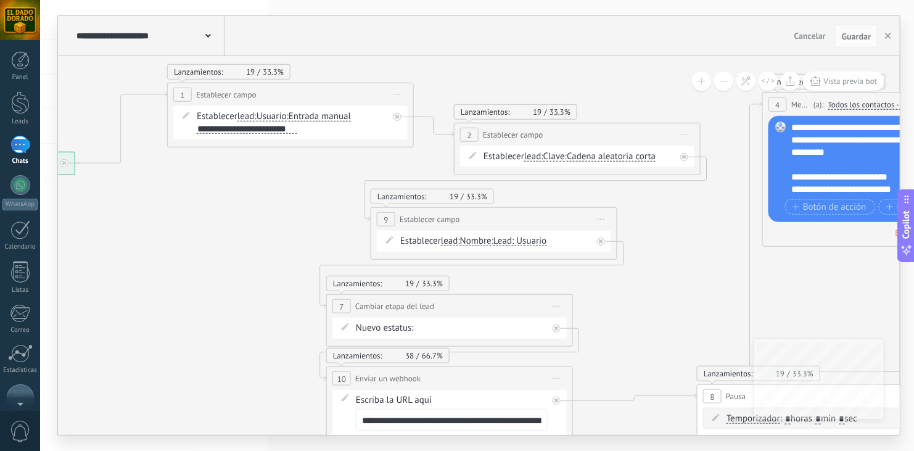
drag, startPoint x: 517, startPoint y: 232, endPoint x: 162, endPoint y: 240, distance: 355.3
click at [162, 240] on icon at bounding box center [657, 255] width 1991 height 1003
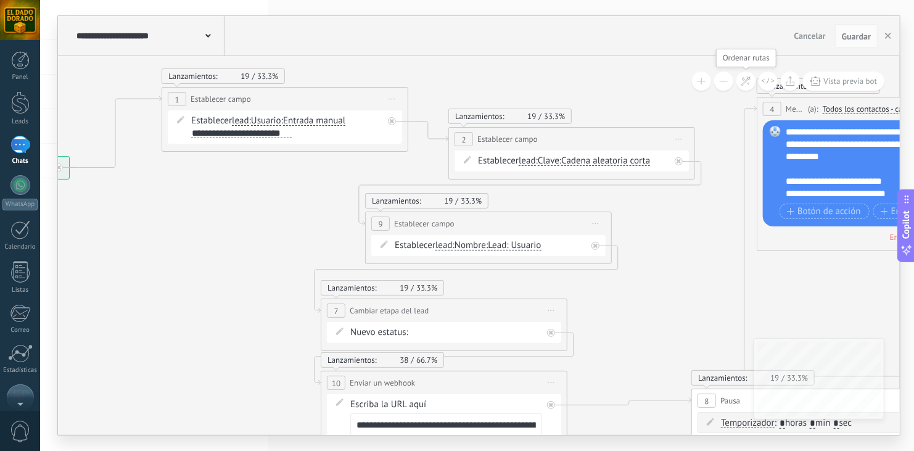
click at [752, 80] on button at bounding box center [745, 81] width 19 height 19
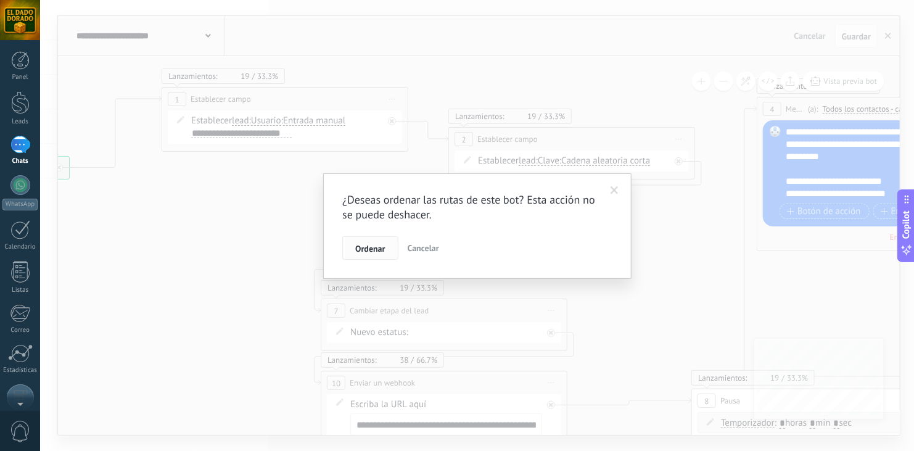
click at [381, 245] on span "Ordenar" at bounding box center [370, 248] width 30 height 9
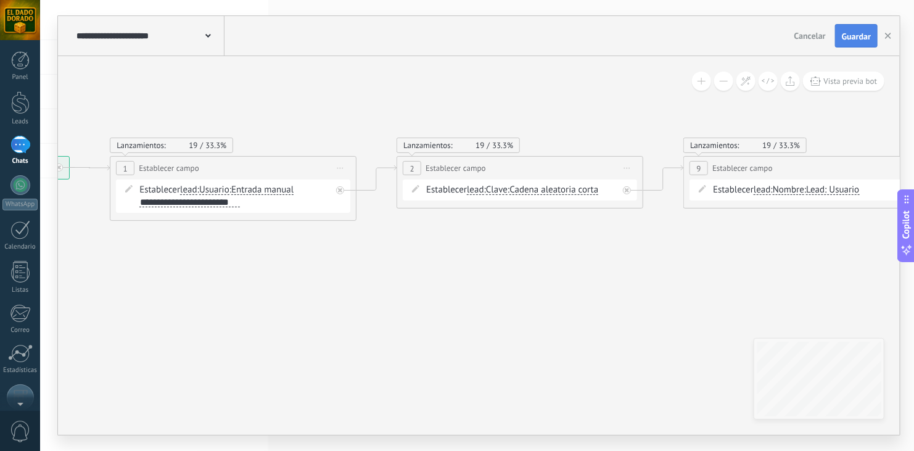
click at [860, 44] on button "Guardar" at bounding box center [856, 35] width 43 height 23
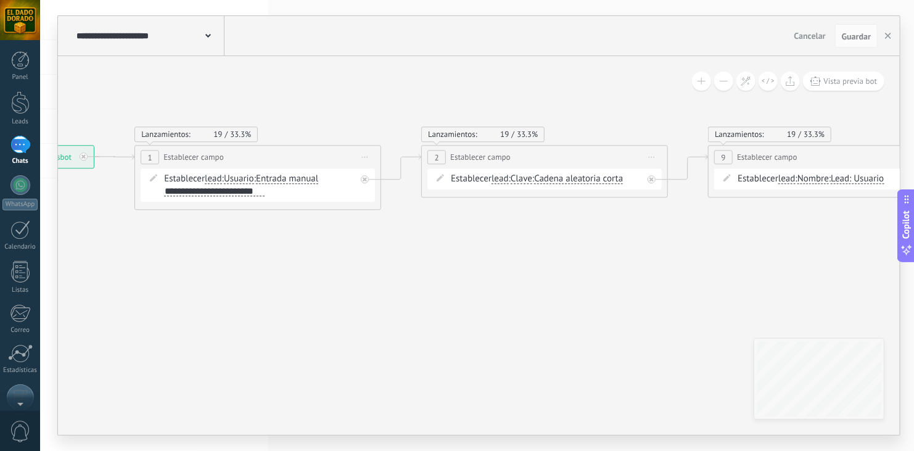
drag, startPoint x: 351, startPoint y: 282, endPoint x: 376, endPoint y: 271, distance: 26.8
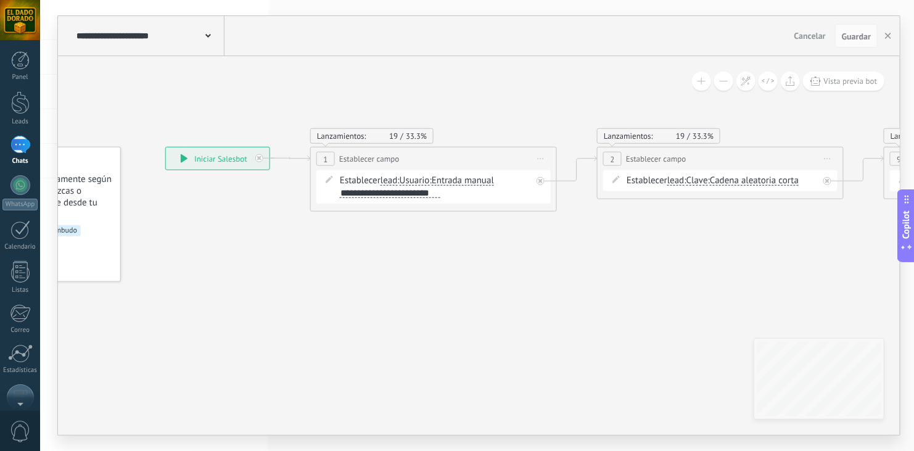
drag, startPoint x: 520, startPoint y: 288, endPoint x: 696, endPoint y: 289, distance: 175.8
click at [260, 158] on icon at bounding box center [259, 158] width 4 height 4
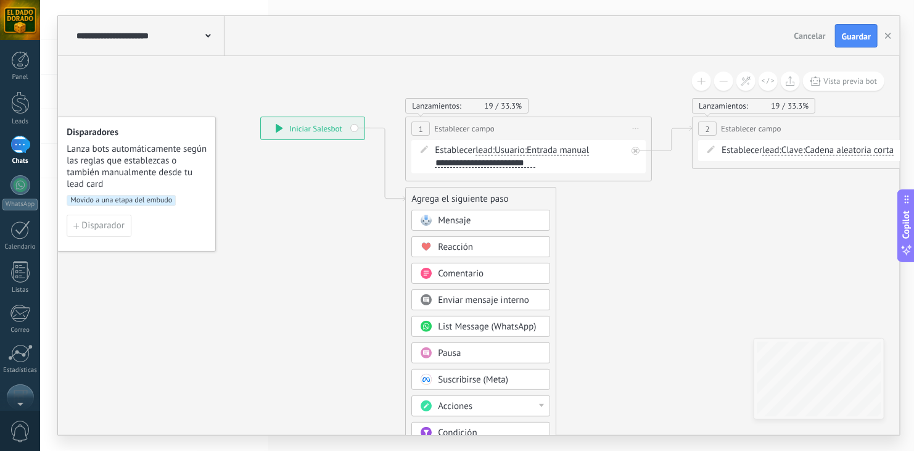
drag, startPoint x: 483, startPoint y: 267, endPoint x: 578, endPoint y: 237, distance: 99.7
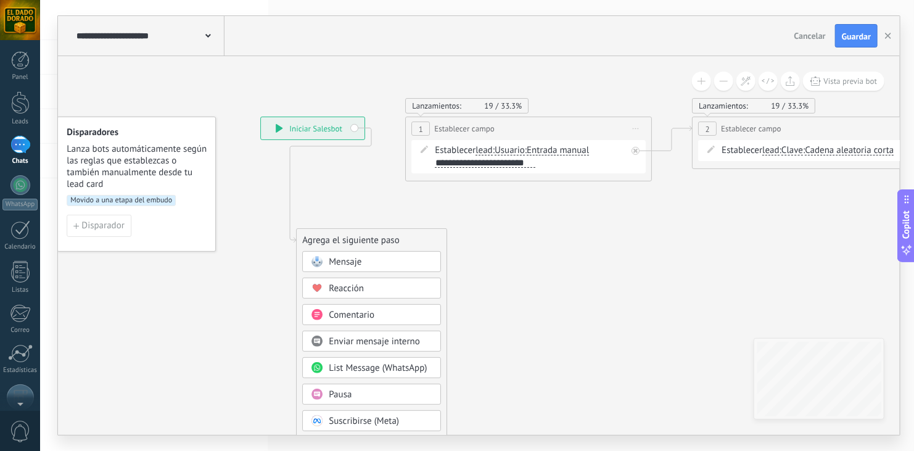
drag, startPoint x: 490, startPoint y: 199, endPoint x: 382, endPoint y: 240, distance: 116.1
click at [382, 240] on div "Agrega el siguiente paso" at bounding box center [372, 240] width 150 height 20
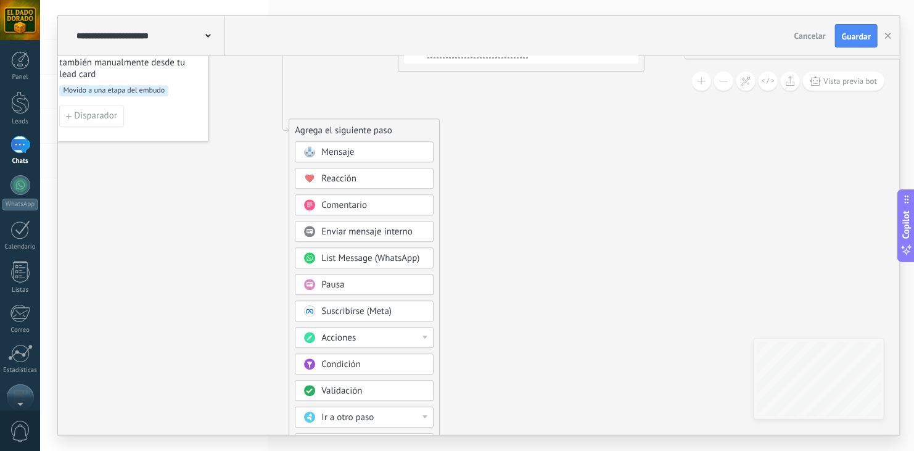
drag, startPoint x: 515, startPoint y: 390, endPoint x: 508, endPoint y: 281, distance: 109.4
click at [374, 365] on div "Condición" at bounding box center [373, 365] width 104 height 12
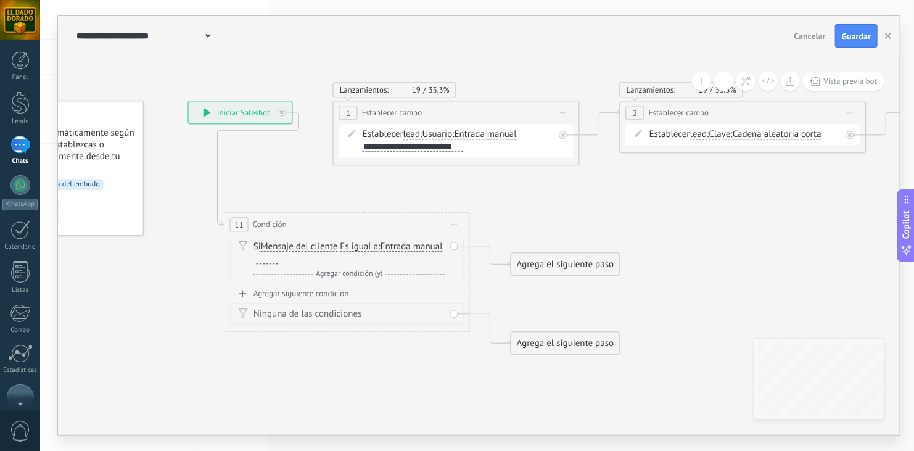
drag, startPoint x: 724, startPoint y: 128, endPoint x: 590, endPoint y: 224, distance: 165.7
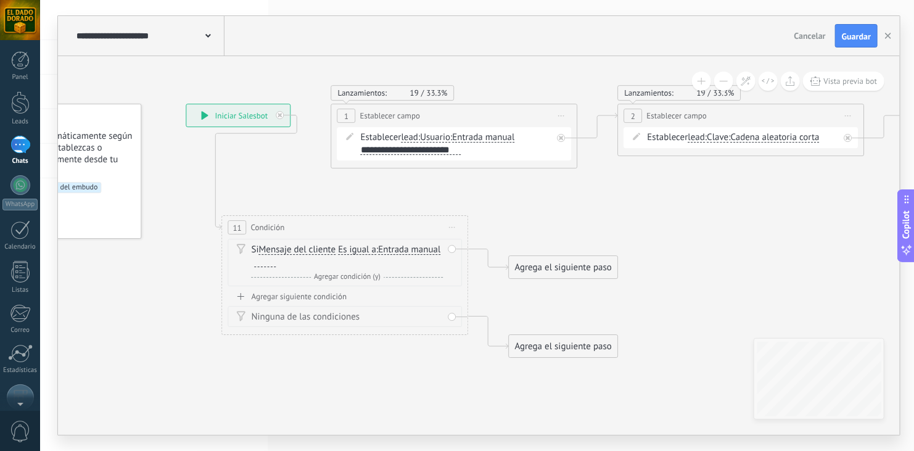
click at [295, 247] on span "Mensaje del cliente" at bounding box center [297, 250] width 77 height 10
click at [295, 247] on button "Mensaje del cliente" at bounding box center [330, 250] width 154 height 22
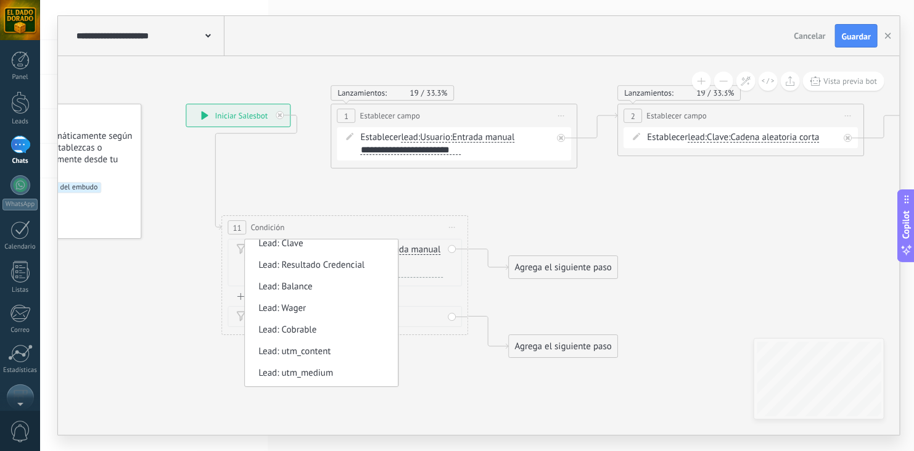
scroll to position [231, 0]
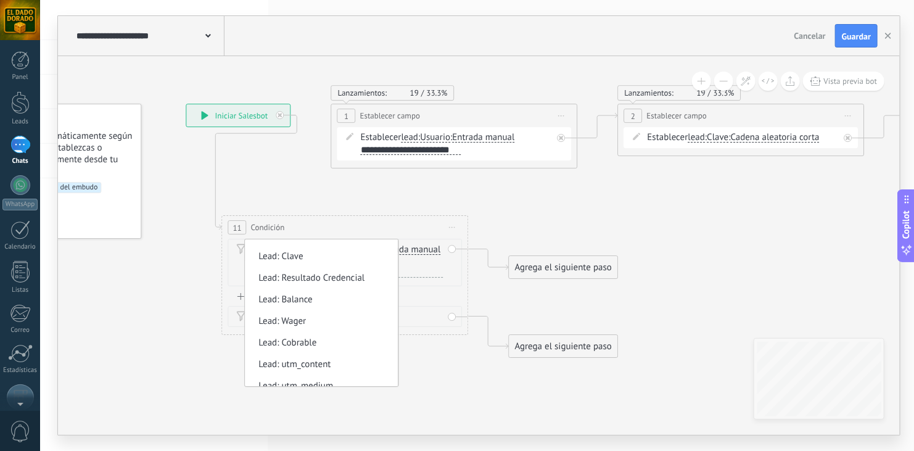
click at [397, 149] on span "**********" at bounding box center [387, 149] width 52 height 9
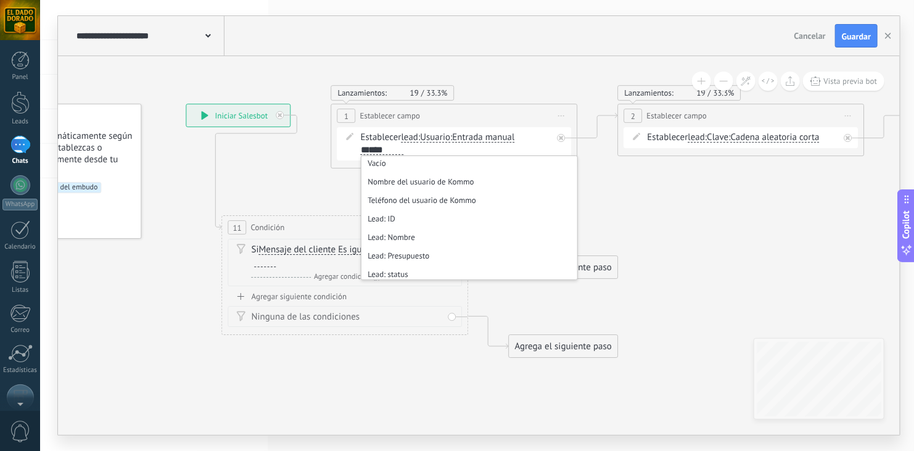
scroll to position [145, 0]
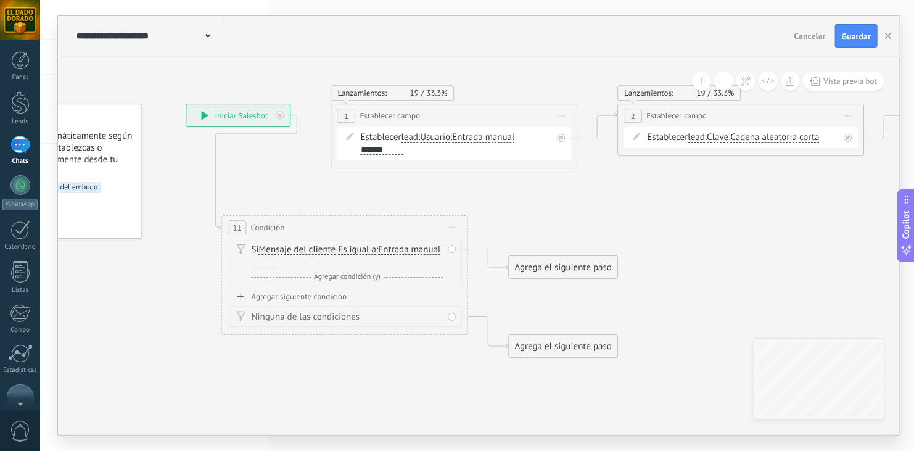
click at [814, 34] on span "Cancelar" at bounding box center [809, 35] width 31 height 11
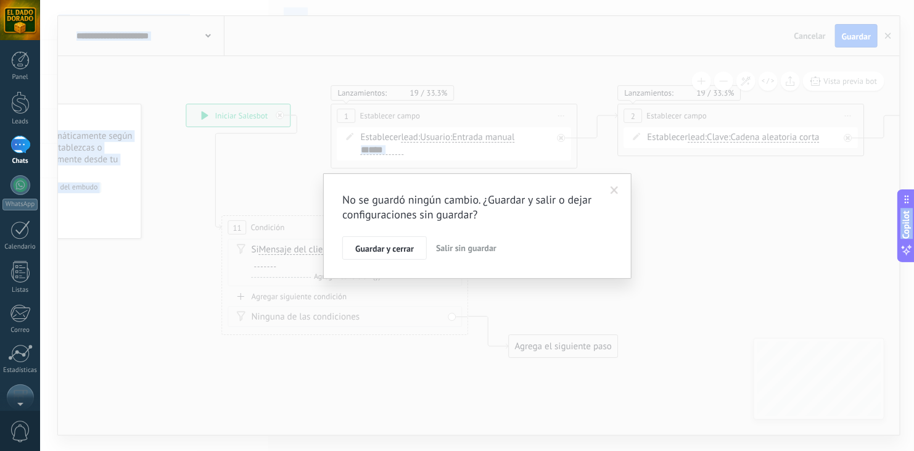
click at [814, 34] on div "No se guardó ningún cambio. ¿Guardar y salir o dejar configuraciones sin guarda…" at bounding box center [477, 225] width 874 height 451
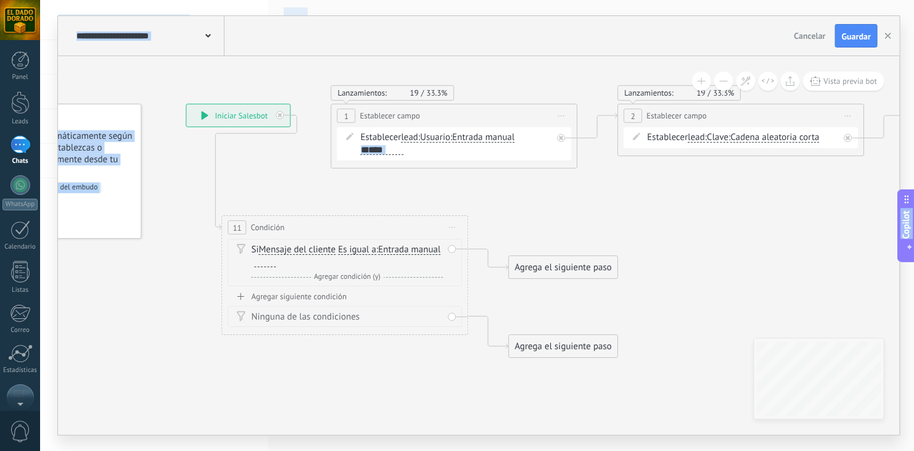
click at [812, 41] on button "Cancelar" at bounding box center [809, 36] width 41 height 19
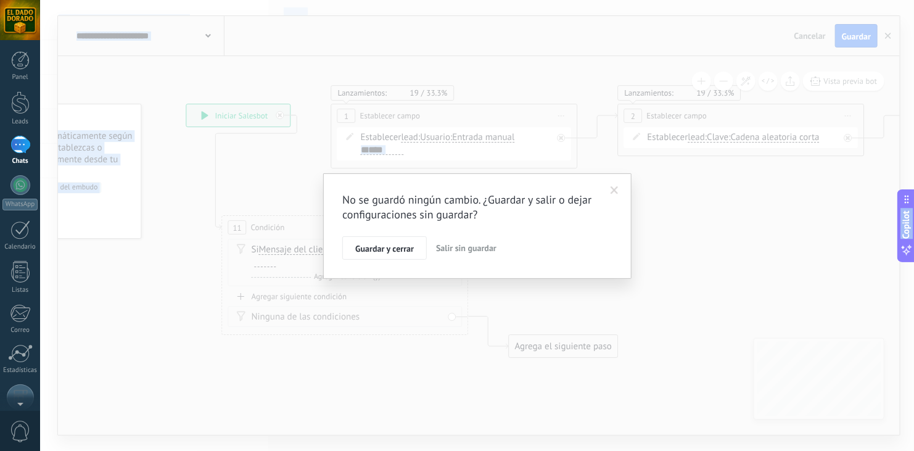
click at [471, 253] on span "Salir sin guardar" at bounding box center [466, 247] width 60 height 11
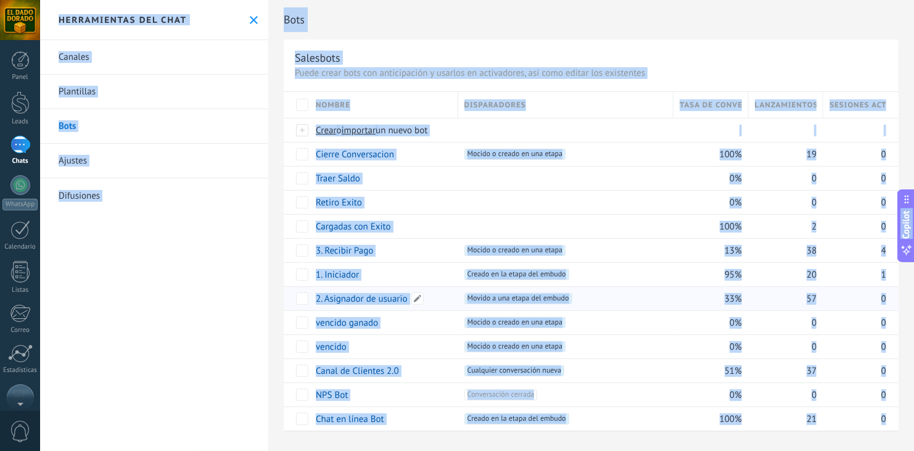
click at [353, 300] on link "2. Asignador de usuario" at bounding box center [362, 299] width 92 height 12
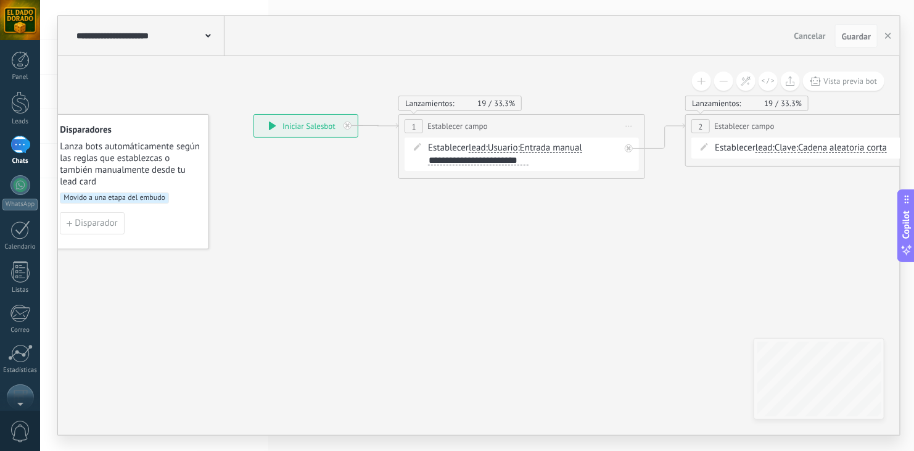
drag, startPoint x: 353, startPoint y: 300, endPoint x: 284, endPoint y: 264, distance: 78.1
click at [345, 124] on icon at bounding box center [345, 124] width 4 height 4
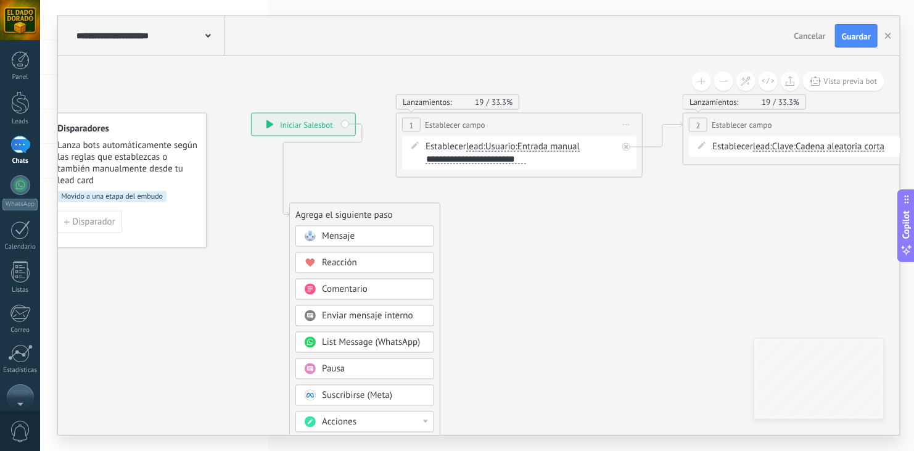
drag, startPoint x: 485, startPoint y: 190, endPoint x: 378, endPoint y: 210, distance: 109.1
click at [378, 210] on div "Agrega el siguiente paso" at bounding box center [365, 215] width 150 height 20
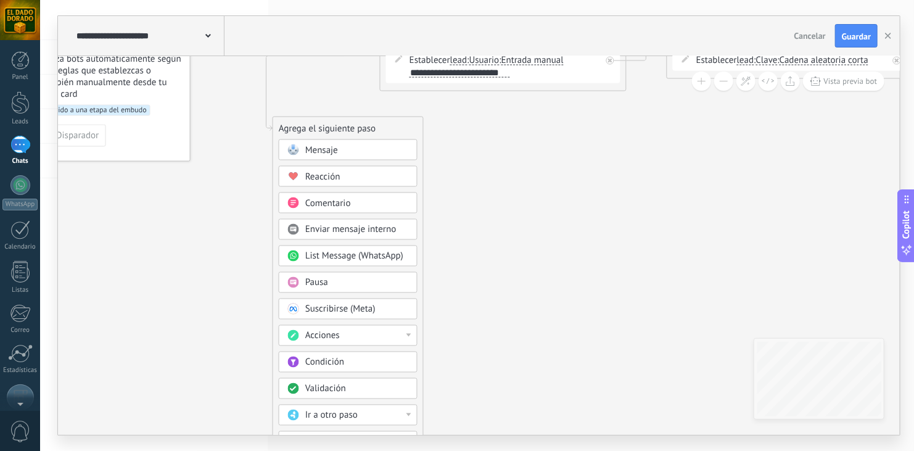
drag, startPoint x: 609, startPoint y: 336, endPoint x: 592, endPoint y: 250, distance: 87.9
click at [375, 363] on div "Condición" at bounding box center [357, 362] width 104 height 12
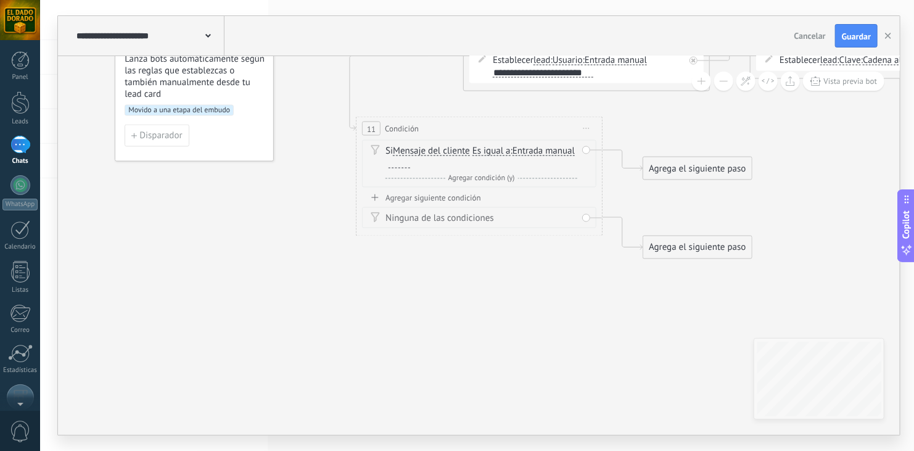
click at [430, 149] on span "Mensaje del cliente" at bounding box center [431, 151] width 77 height 10
click at [430, 149] on button "Mensaje del cliente" at bounding box center [464, 151] width 154 height 22
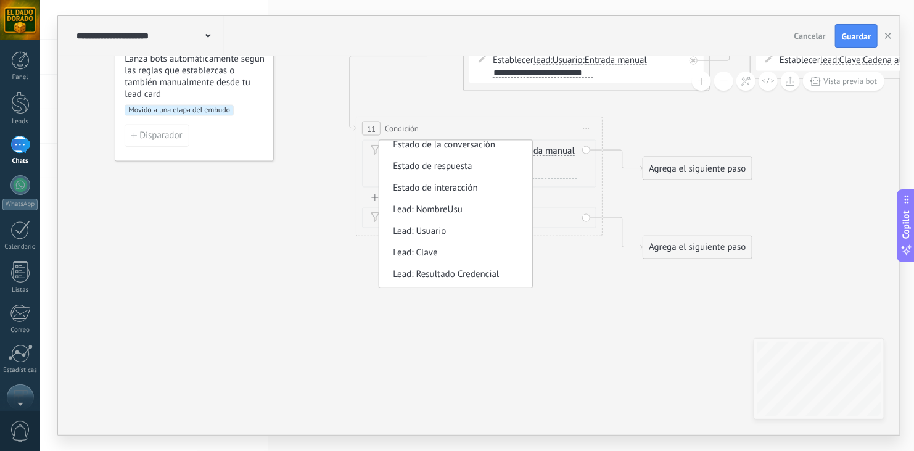
scroll to position [132, 0]
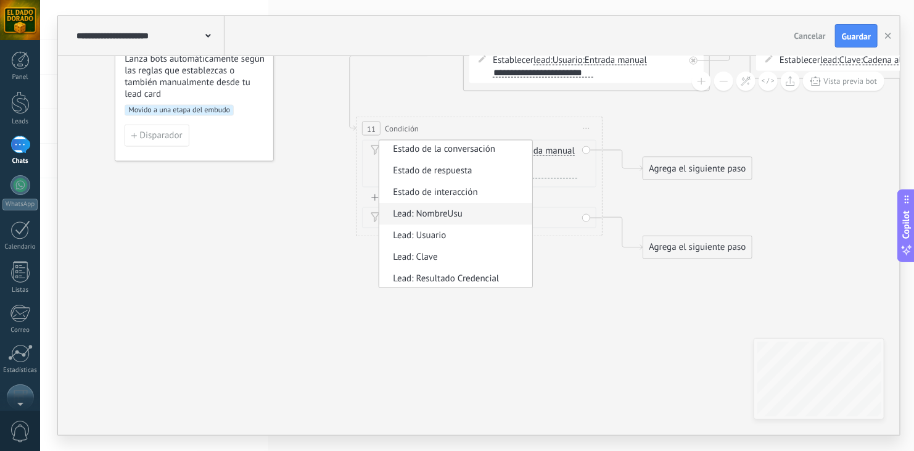
click at [445, 217] on span "Lead: NombreUsu" at bounding box center [453, 214] width 149 height 12
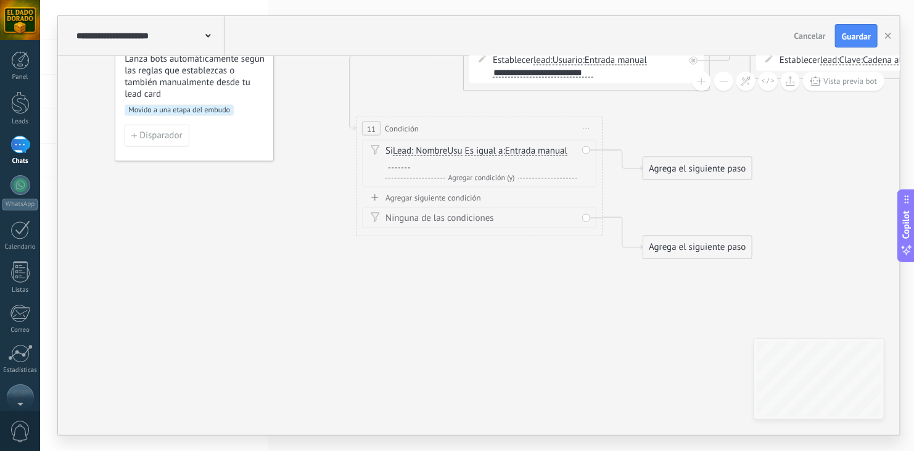
click at [475, 153] on span "Es igual a" at bounding box center [484, 151] width 38 height 10
click at [475, 153] on button "Es igual a" at bounding box center [536, 151] width 154 height 22
click at [485, 199] on span "Contiene" at bounding box center [525, 195] width 149 height 12
click at [404, 167] on div at bounding box center [400, 163] width 22 height 10
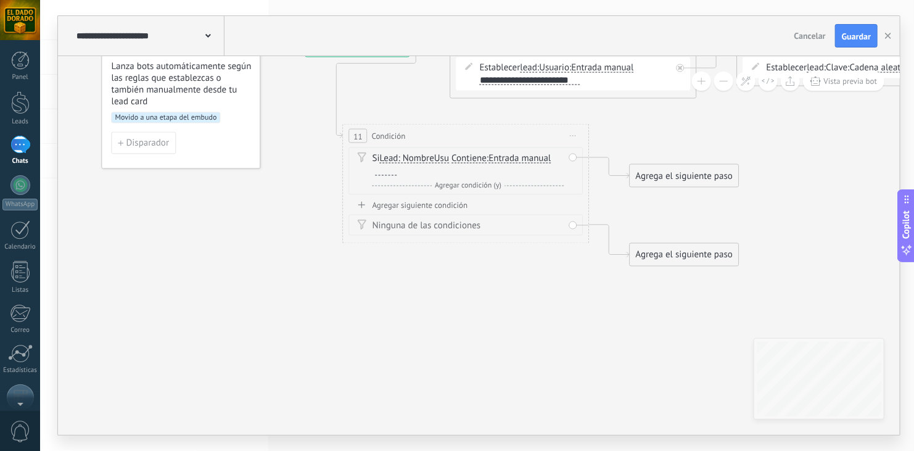
drag, startPoint x: 553, startPoint y: 259, endPoint x: 533, endPoint y: 271, distance: 23.3
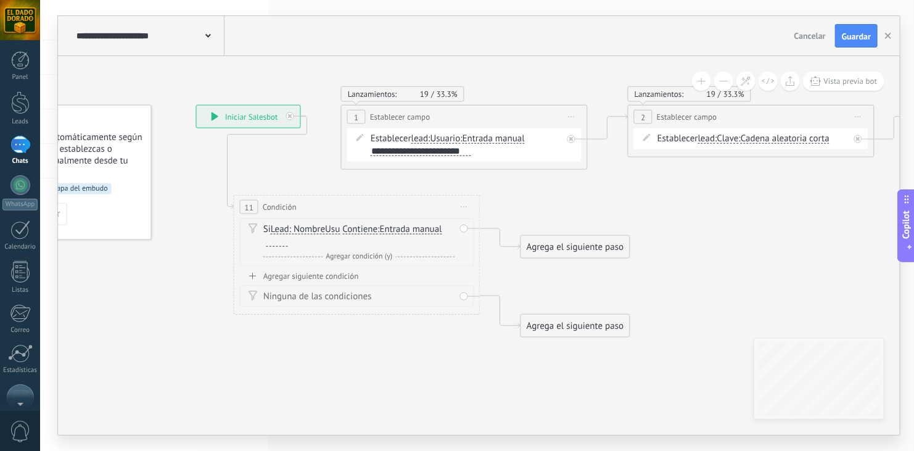
drag, startPoint x: 533, startPoint y: 271, endPoint x: 430, endPoint y: 337, distance: 121.8
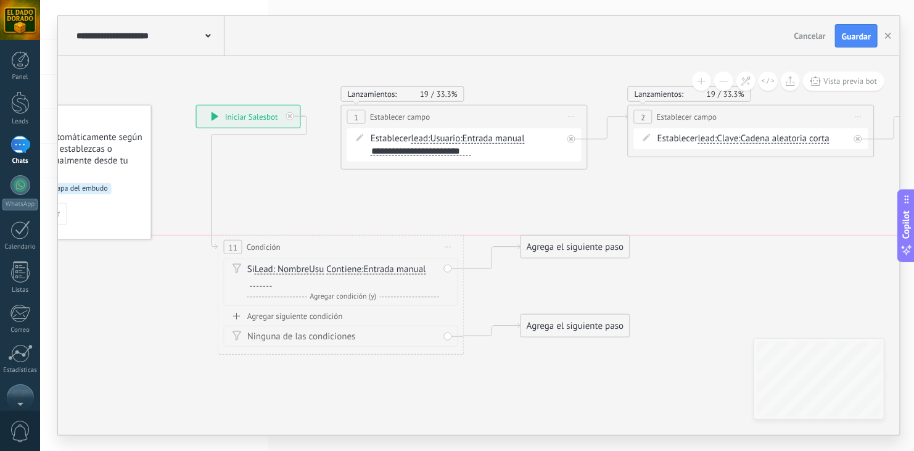
drag, startPoint x: 406, startPoint y: 204, endPoint x: 390, endPoint y: 249, distance: 47.2
click at [390, 249] on div "11 Condición ********* Iniciar vista previa aquí Cambiar nombre Duplicar [GEOGR…" at bounding box center [340, 247] width 245 height 23
drag, startPoint x: 570, startPoint y: 326, endPoint x: 471, endPoint y: 132, distance: 217.3
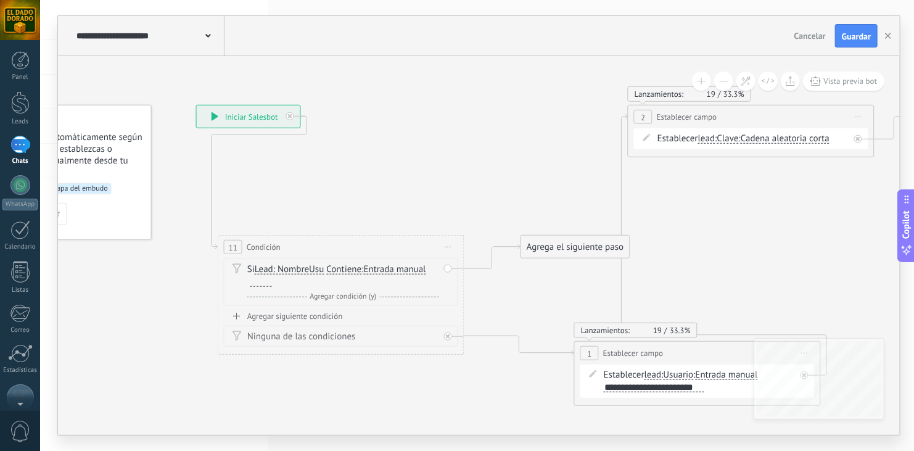
drag, startPoint x: 475, startPoint y: 122, endPoint x: 708, endPoint y: 358, distance: 331.8
click at [708, 358] on div "**********" at bounding box center [697, 353] width 245 height 23
drag, startPoint x: 360, startPoint y: 247, endPoint x: 335, endPoint y: 247, distance: 25.3
click at [335, 247] on div "11 Condición ********* Iniciar vista previa aquí Cambiar nombre Duplicar [GEOGR…" at bounding box center [319, 247] width 245 height 23
drag, startPoint x: 541, startPoint y: 246, endPoint x: 520, endPoint y: 232, distance: 25.8
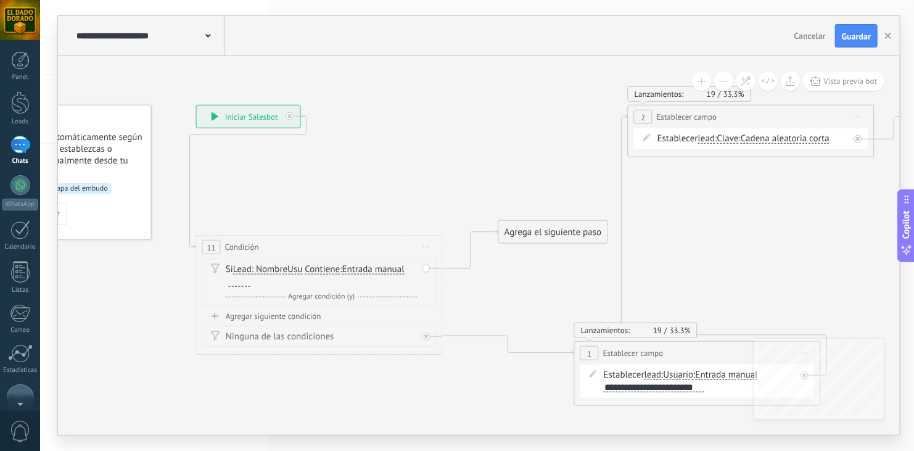
click at [520, 232] on div "Agrega el siguiente paso" at bounding box center [553, 232] width 108 height 20
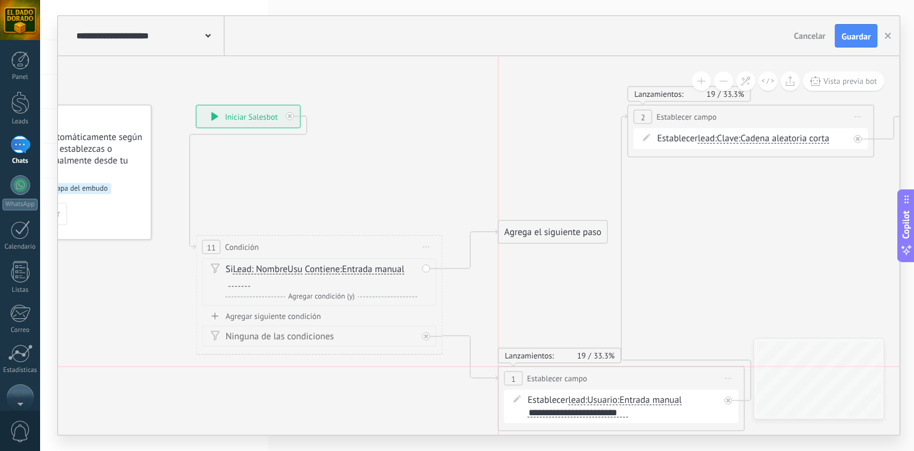
drag, startPoint x: 697, startPoint y: 347, endPoint x: 619, endPoint y: 377, distance: 83.9
click at [619, 377] on div "**********" at bounding box center [621, 378] width 245 height 23
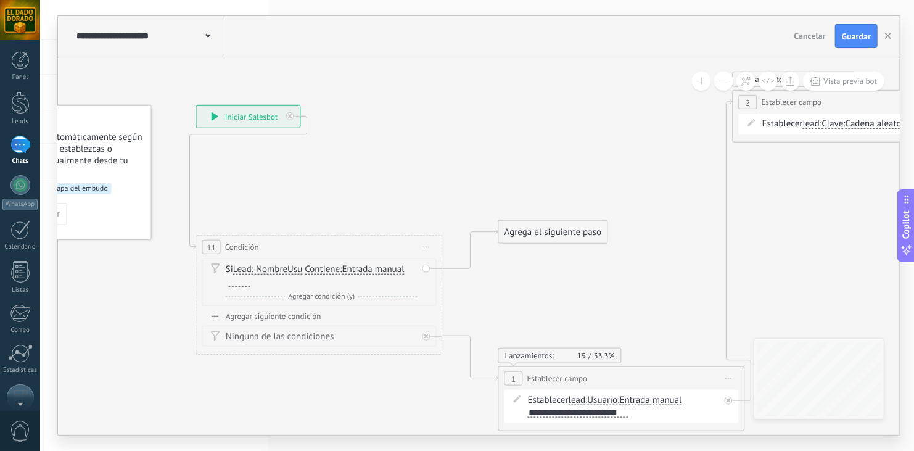
drag, startPoint x: 746, startPoint y: 115, endPoint x: 851, endPoint y: 101, distance: 105.8
click at [851, 101] on div "**********" at bounding box center [855, 102] width 245 height 23
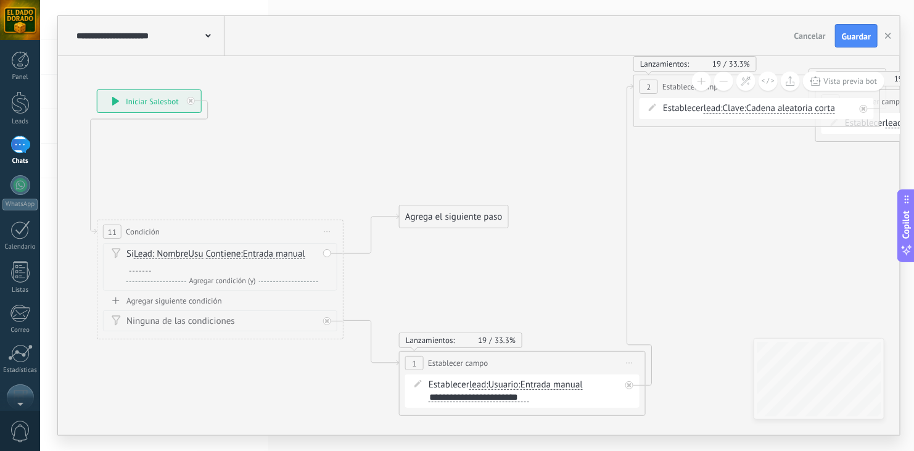
drag, startPoint x: 683, startPoint y: 266, endPoint x: 537, endPoint y: 247, distance: 146.8
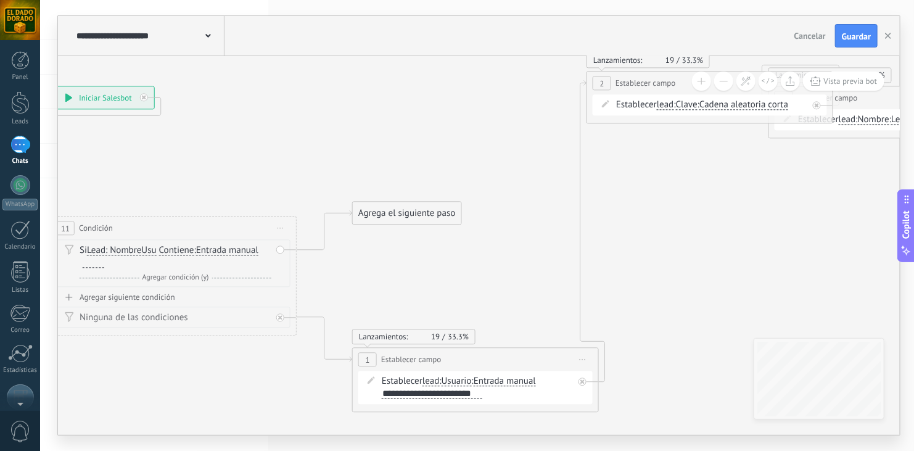
click at [400, 212] on div "Agrega el siguiente paso" at bounding box center [407, 214] width 108 height 20
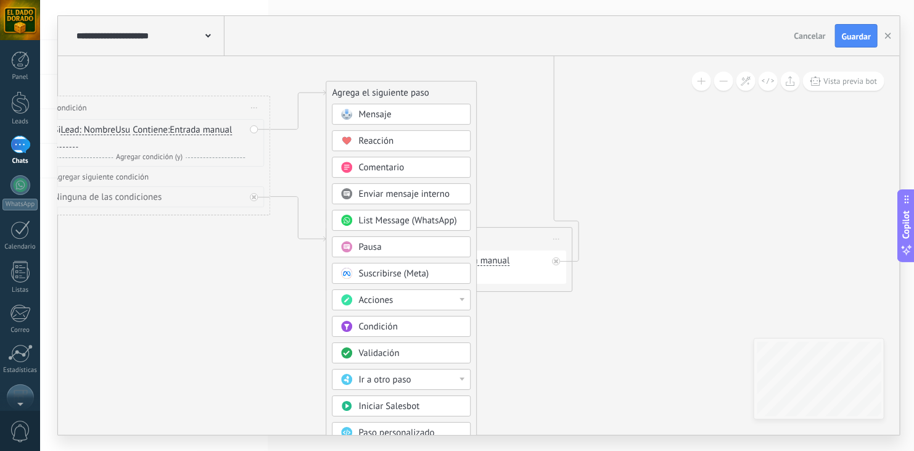
drag, startPoint x: 535, startPoint y: 263, endPoint x: 509, endPoint y: 142, distance: 123.0
click at [460, 295] on div "Acciones" at bounding box center [411, 300] width 104 height 12
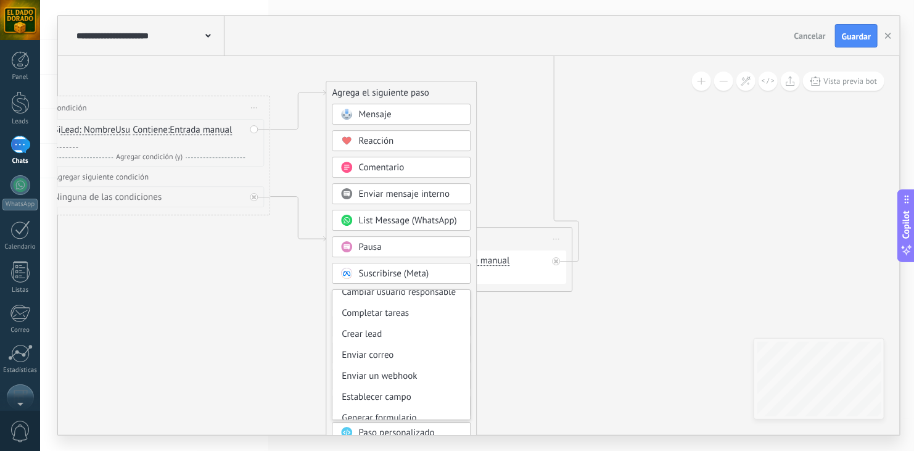
scroll to position [117, 0]
click at [419, 387] on div "Establecer campo" at bounding box center [402, 392] width 138 height 21
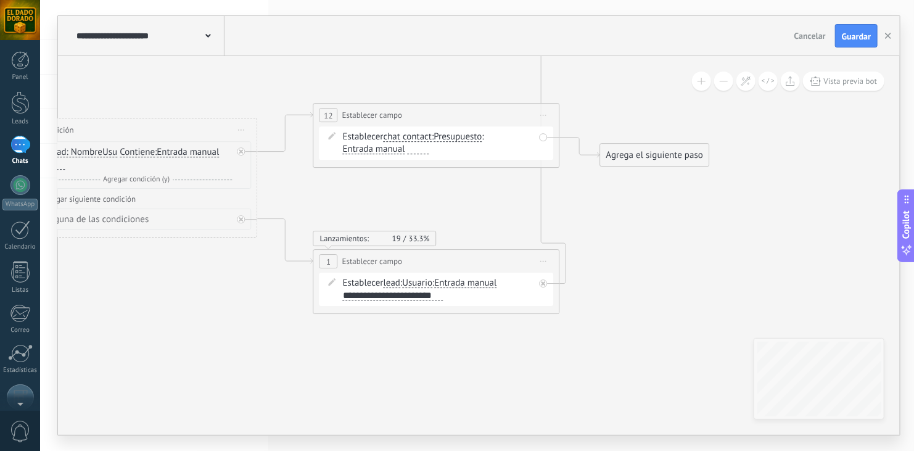
drag, startPoint x: 699, startPoint y: 178, endPoint x: 635, endPoint y: 210, distance: 71.4
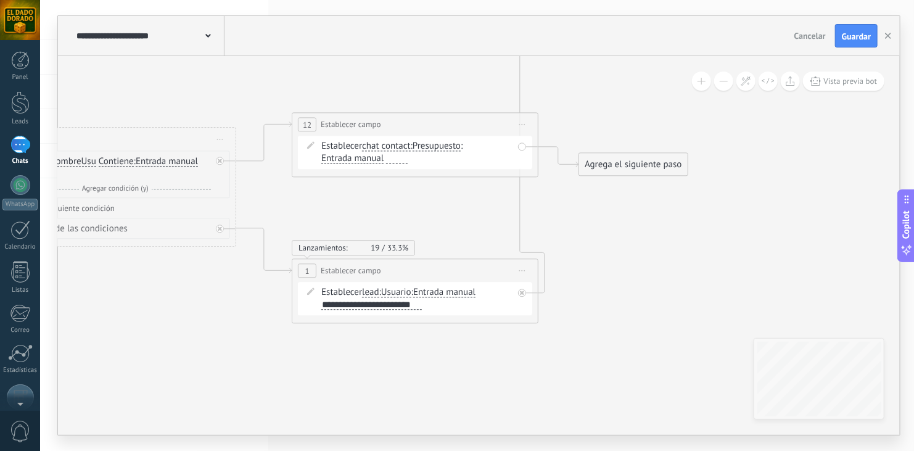
click at [372, 150] on span "chat contact" at bounding box center [386, 147] width 49 height 10
click at [372, 150] on button "chat contact" at bounding box center [433, 147] width 154 height 22
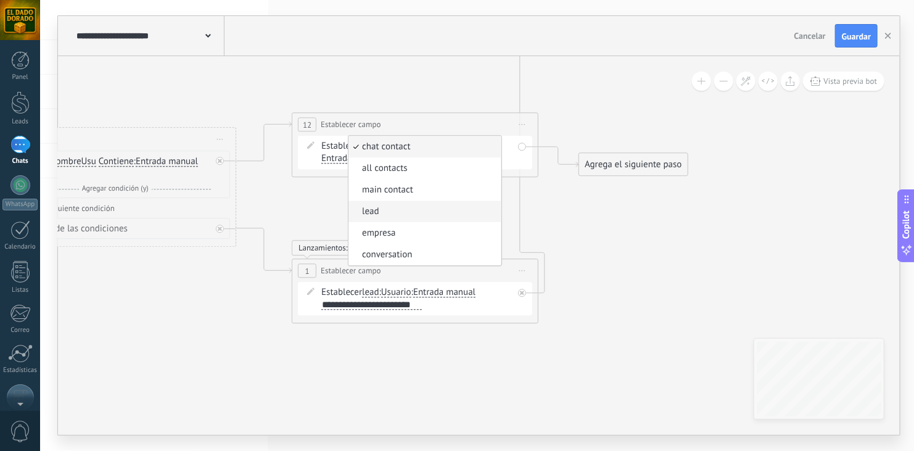
click at [424, 211] on span "lead" at bounding box center [422, 212] width 149 height 12
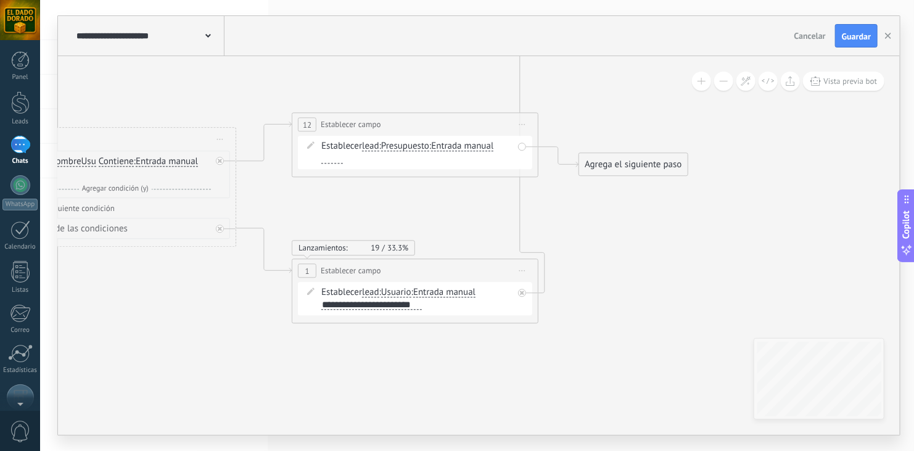
click at [401, 149] on span "Presupuesto" at bounding box center [405, 147] width 48 height 10
click at [401, 149] on button "Presupuesto" at bounding box center [452, 147] width 154 height 22
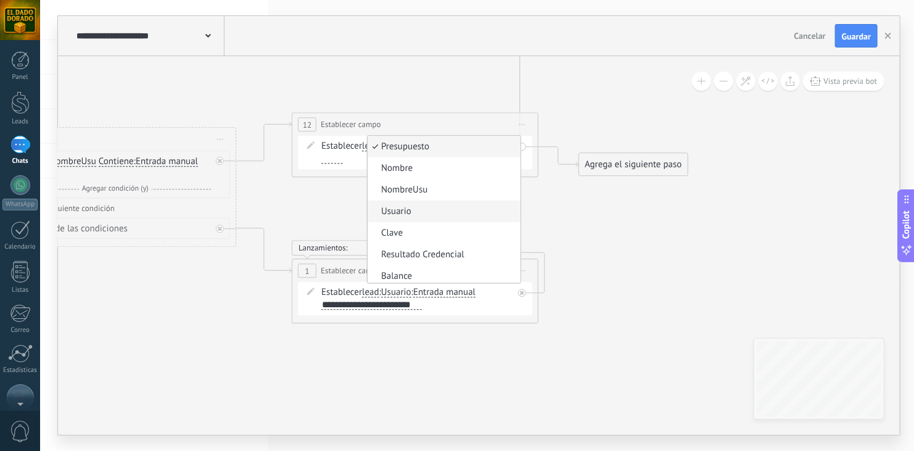
click at [440, 208] on span "Usuario" at bounding box center [442, 212] width 149 height 12
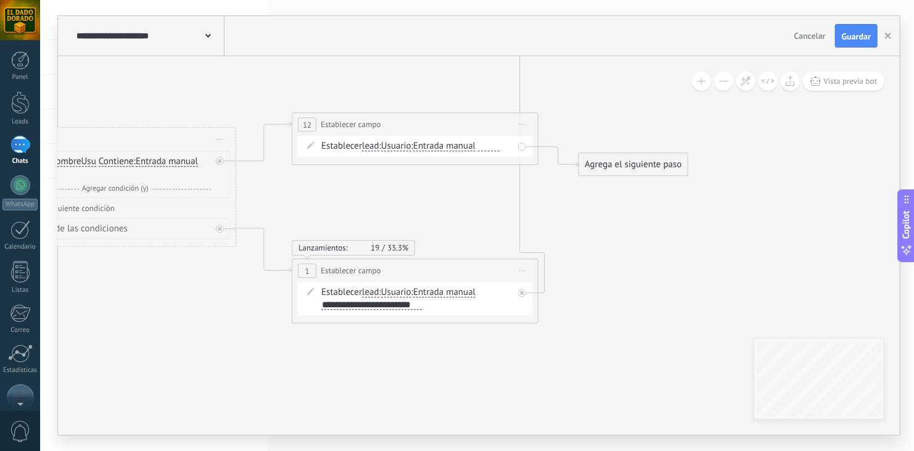
click at [496, 145] on div at bounding box center [489, 146] width 22 height 9
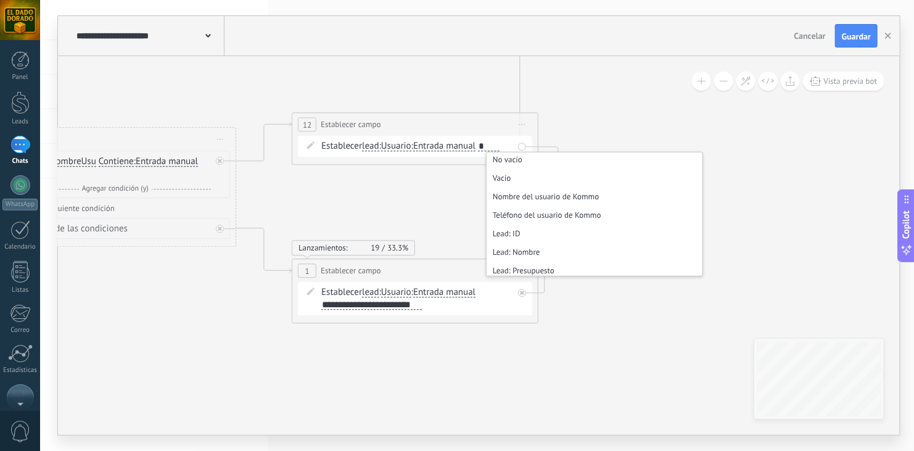
scroll to position [120, 0]
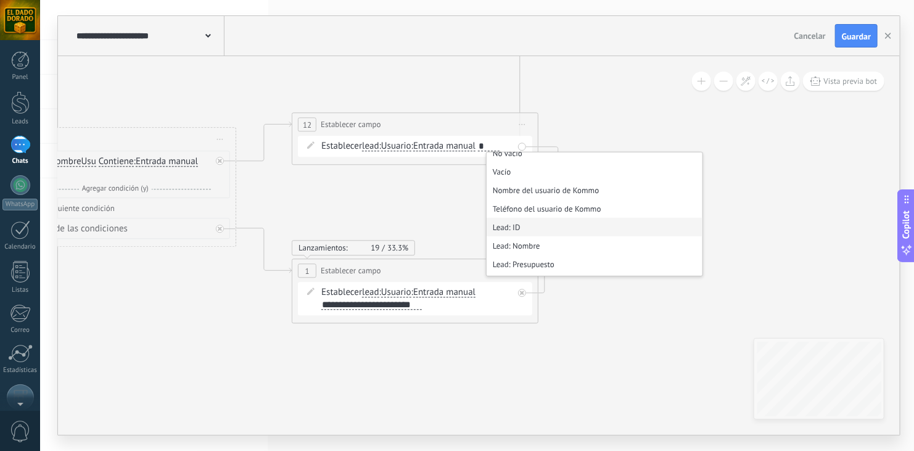
click at [532, 224] on li "Lead: ID" at bounding box center [595, 227] width 216 height 19
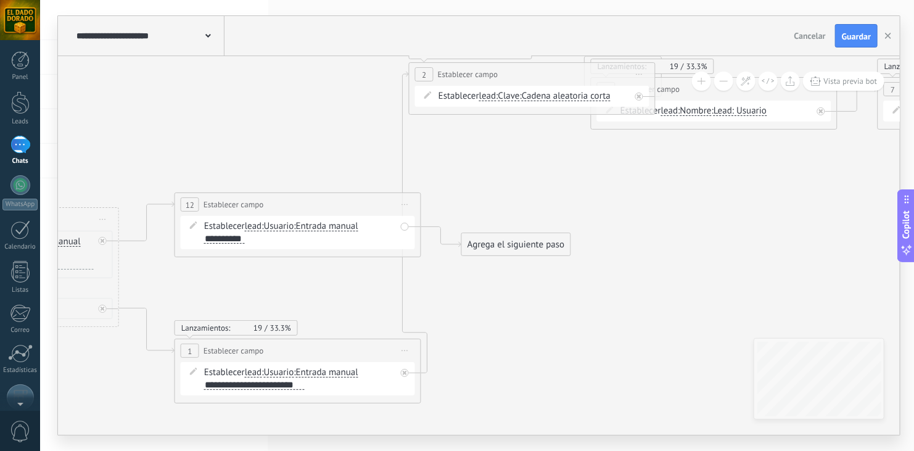
drag, startPoint x: 737, startPoint y: 224, endPoint x: 617, endPoint y: 306, distance: 145.2
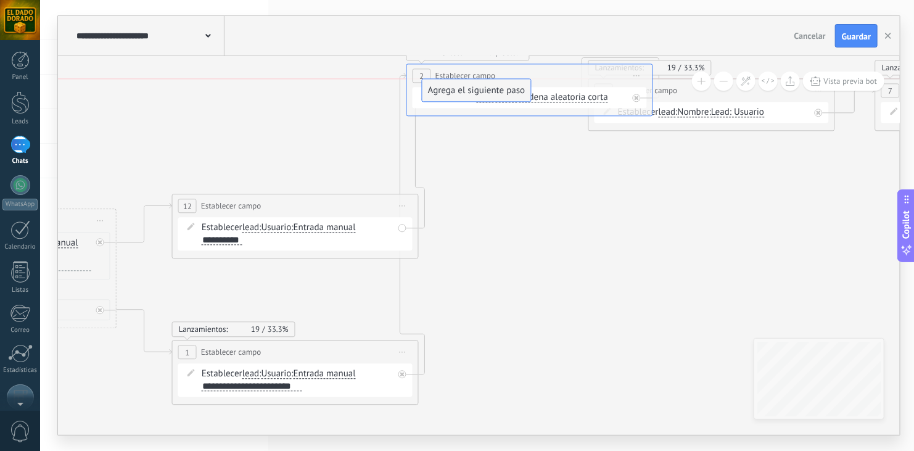
drag, startPoint x: 503, startPoint y: 245, endPoint x: 466, endPoint y: 87, distance: 162.1
click at [845, 39] on span "Guardar" at bounding box center [856, 36] width 29 height 9
click at [886, 37] on icon "button" at bounding box center [888, 36] width 6 height 6
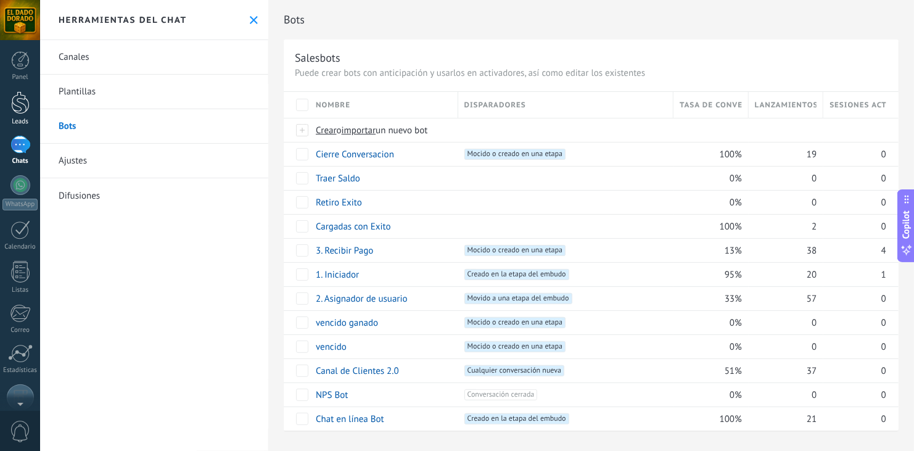
click at [24, 118] on div "Leads" at bounding box center [20, 122] width 36 height 8
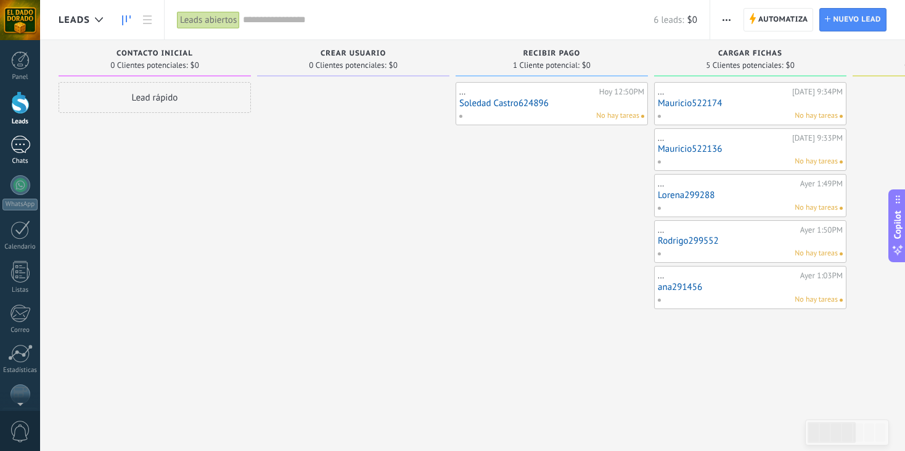
click at [17, 146] on div at bounding box center [20, 145] width 20 height 18
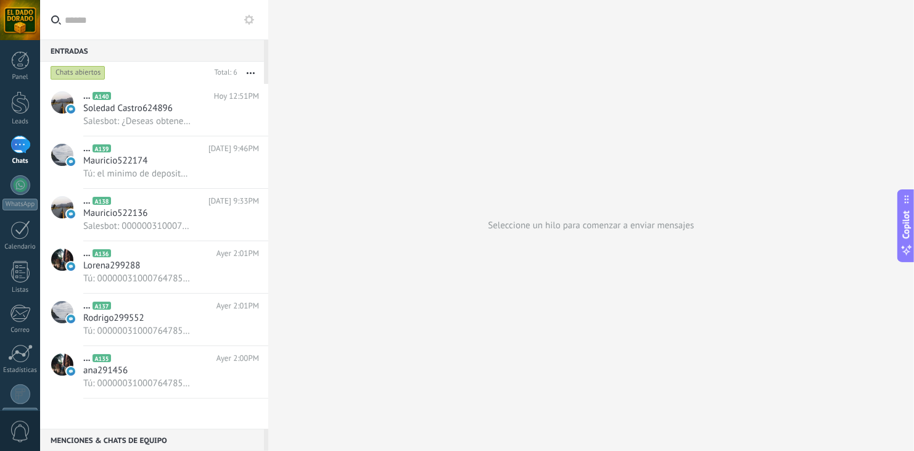
click at [165, 106] on span "Soledad Castro624896" at bounding box center [127, 108] width 89 height 12
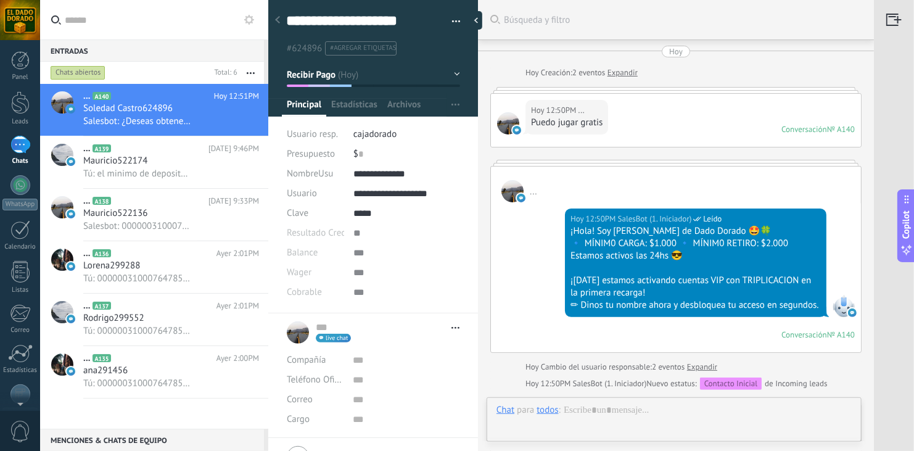
scroll to position [853, 0]
